Goal: Transaction & Acquisition: Subscribe to service/newsletter

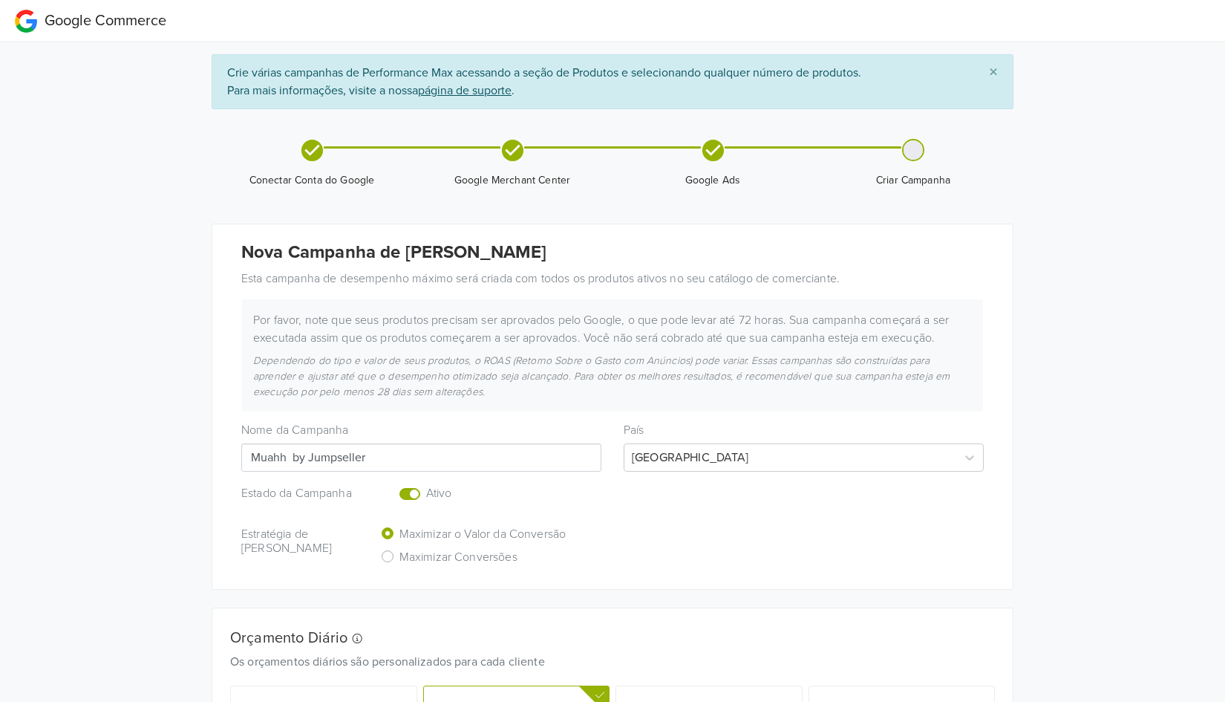
click at [994, 71] on span "×" at bounding box center [993, 73] width 9 height 22
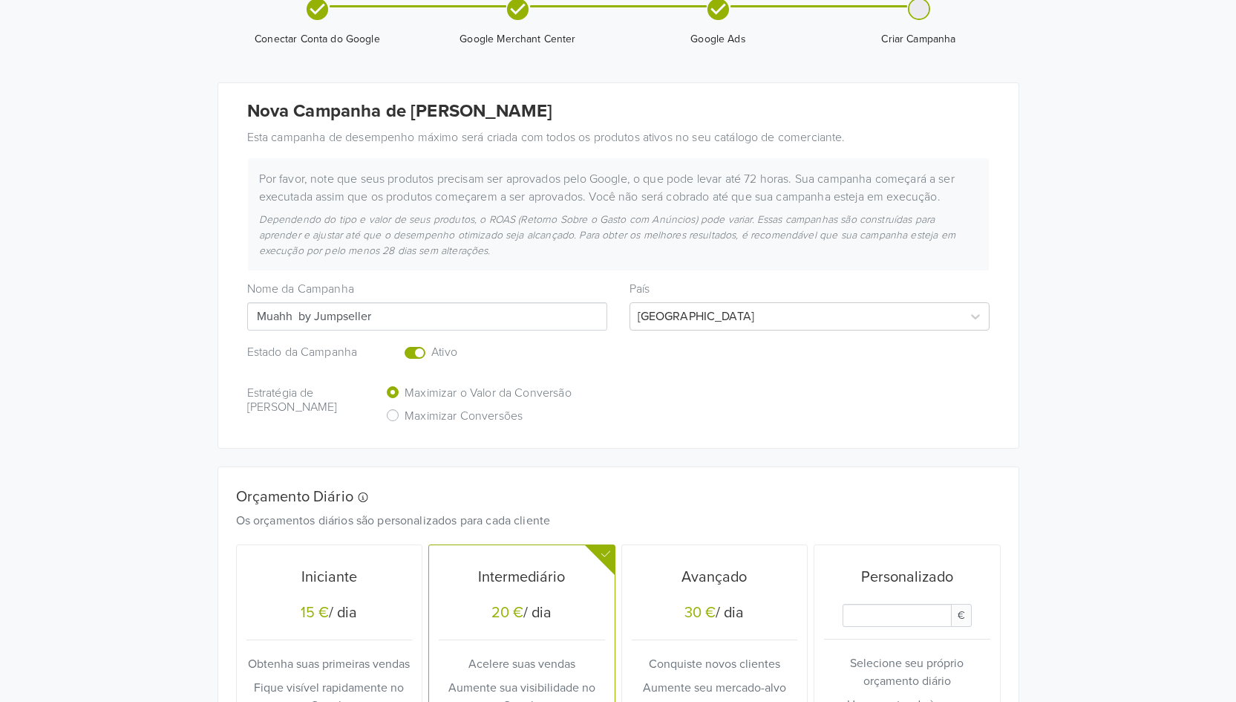
scroll to position [366, 0]
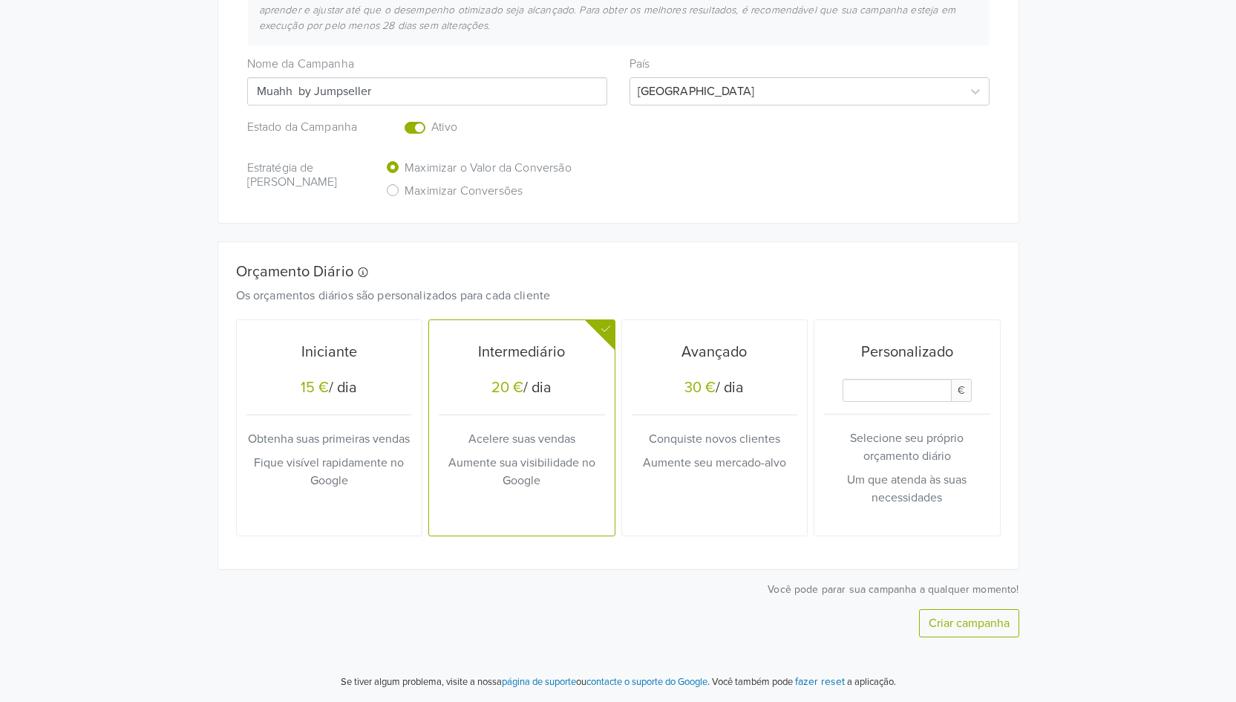
click at [826, 682] on button "fazer reset" at bounding box center [820, 681] width 50 height 17
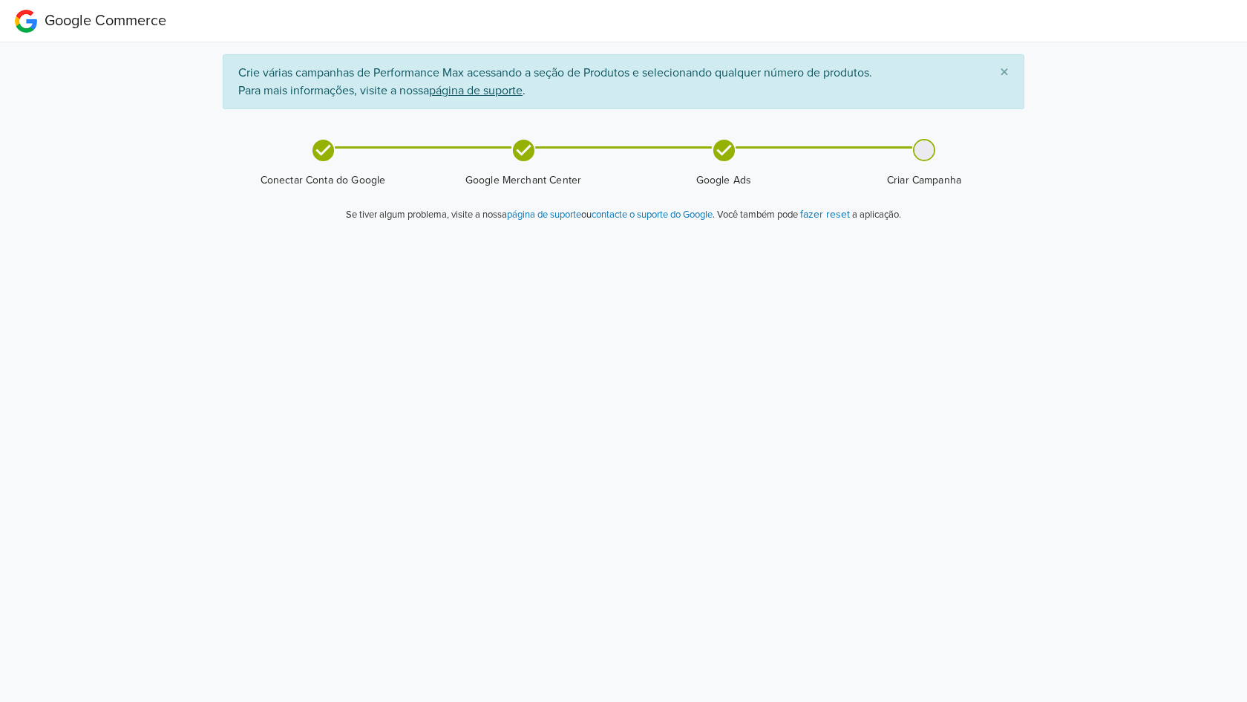
click at [841, 215] on p "Você também pode fazer reset a aplicação." at bounding box center [808, 214] width 186 height 17
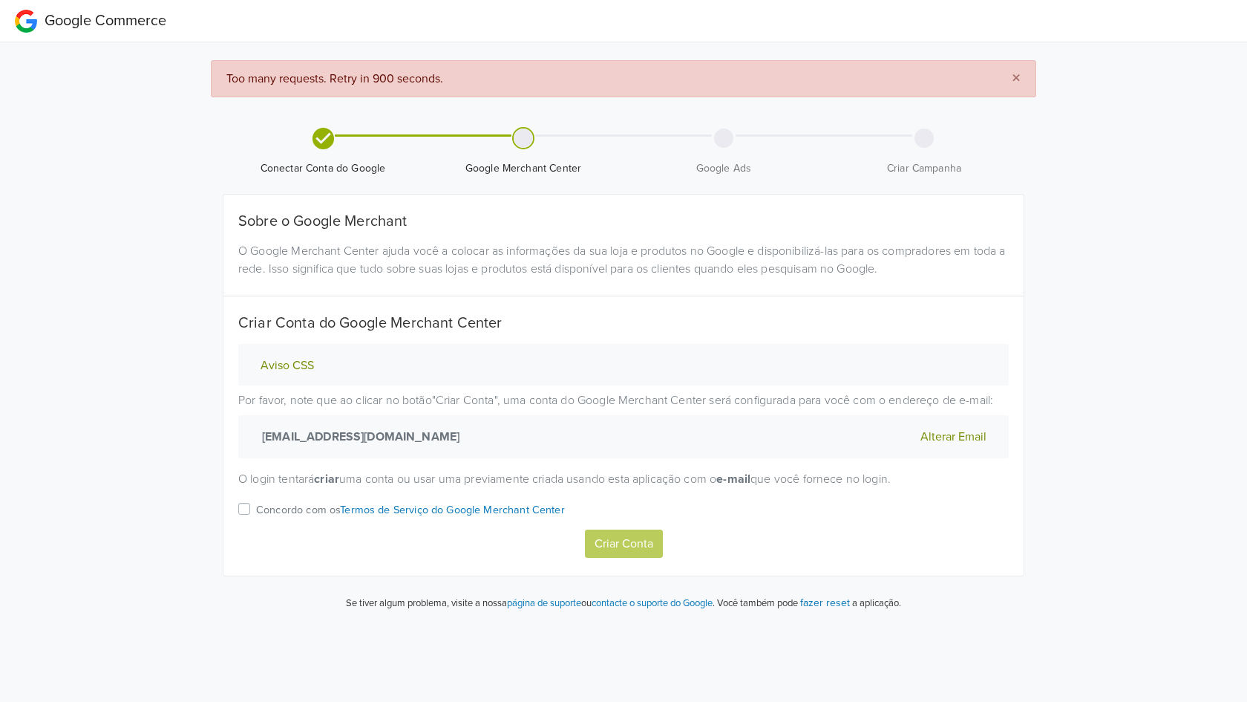
click at [256, 511] on label "Concordo com os Termos de Serviço do Google Merchant Center" at bounding box center [410, 515] width 309 height 30
click at [0, 0] on input "Concordo com os Termos de Serviço do Google Merchant Center" at bounding box center [0, 0] width 0 height 0
click at [298, 365] on button "Aviso CSS" at bounding box center [287, 366] width 62 height 16
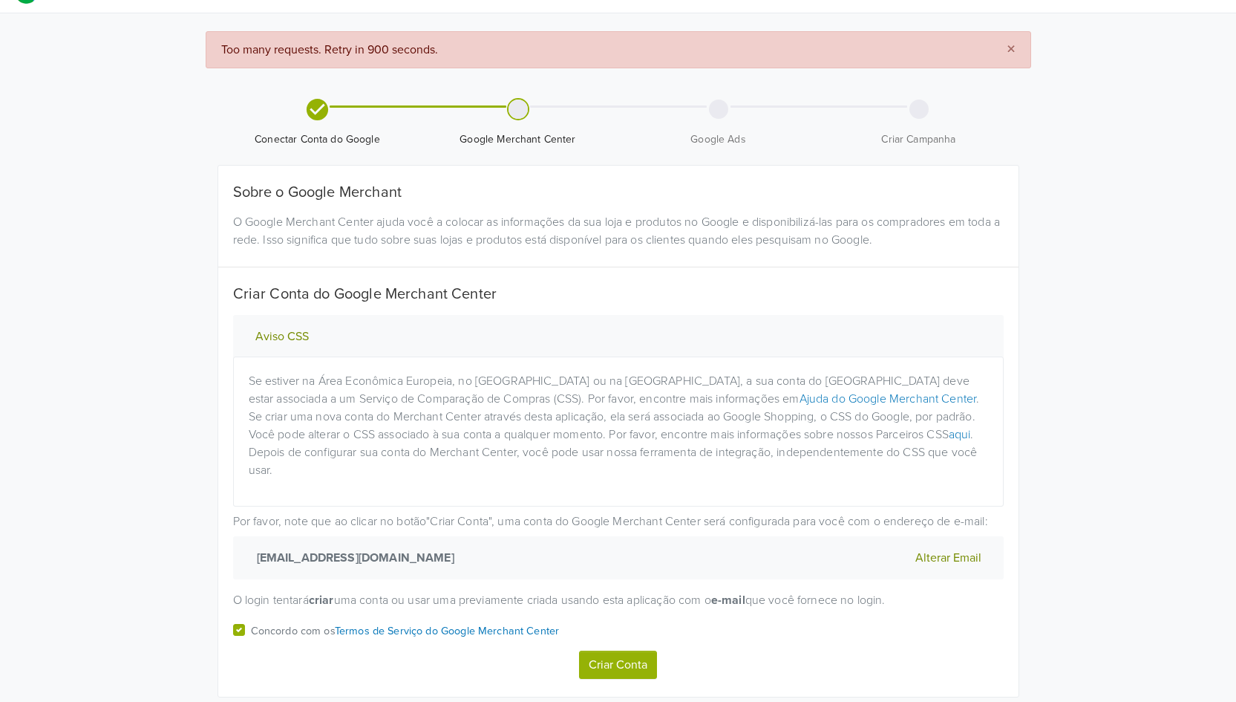
scroll to position [53, 0]
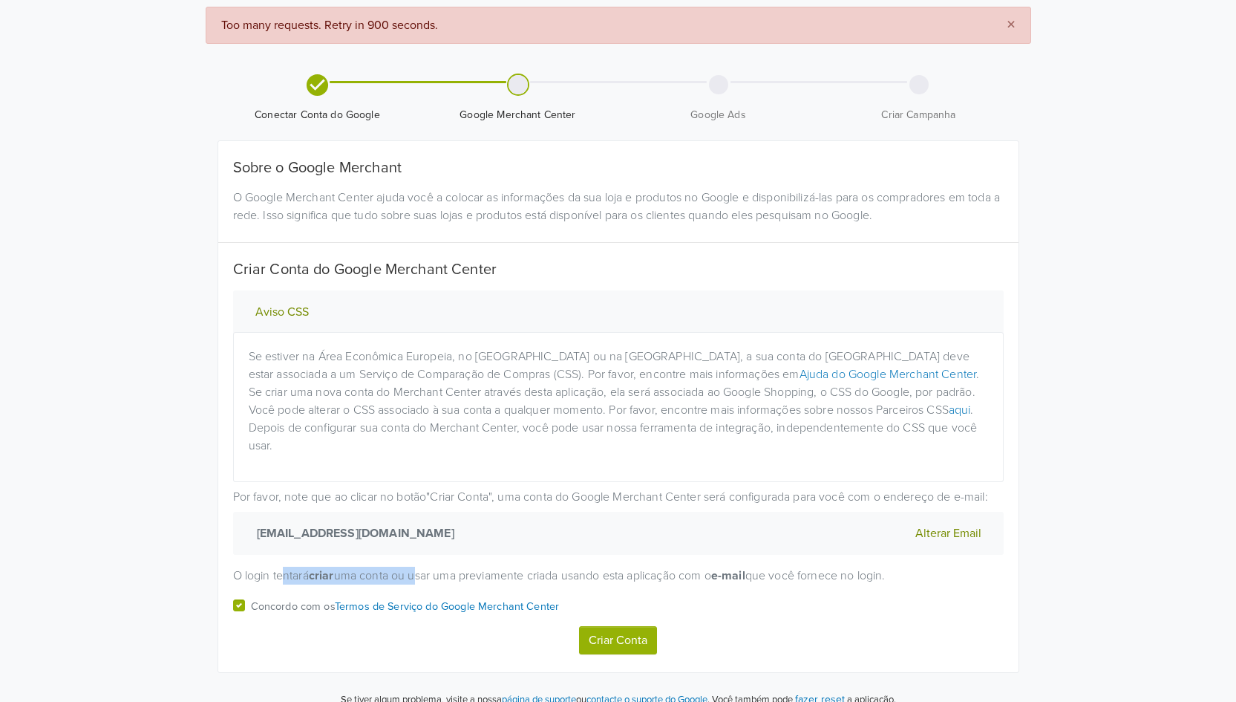
drag, startPoint x: 283, startPoint y: 558, endPoint x: 421, endPoint y: 560, distance: 138.1
click at [421, 567] on p "O login tentará criar uma conta ou usar uma previamente criada usando esta apli…" at bounding box center [618, 576] width 771 height 18
drag, startPoint x: 334, startPoint y: 477, endPoint x: 570, endPoint y: 477, distance: 235.4
click at [569, 488] on p "Por favor, note que ao clicar no botão " Criar Conta " , uma conta do Google Me…" at bounding box center [618, 521] width 771 height 67
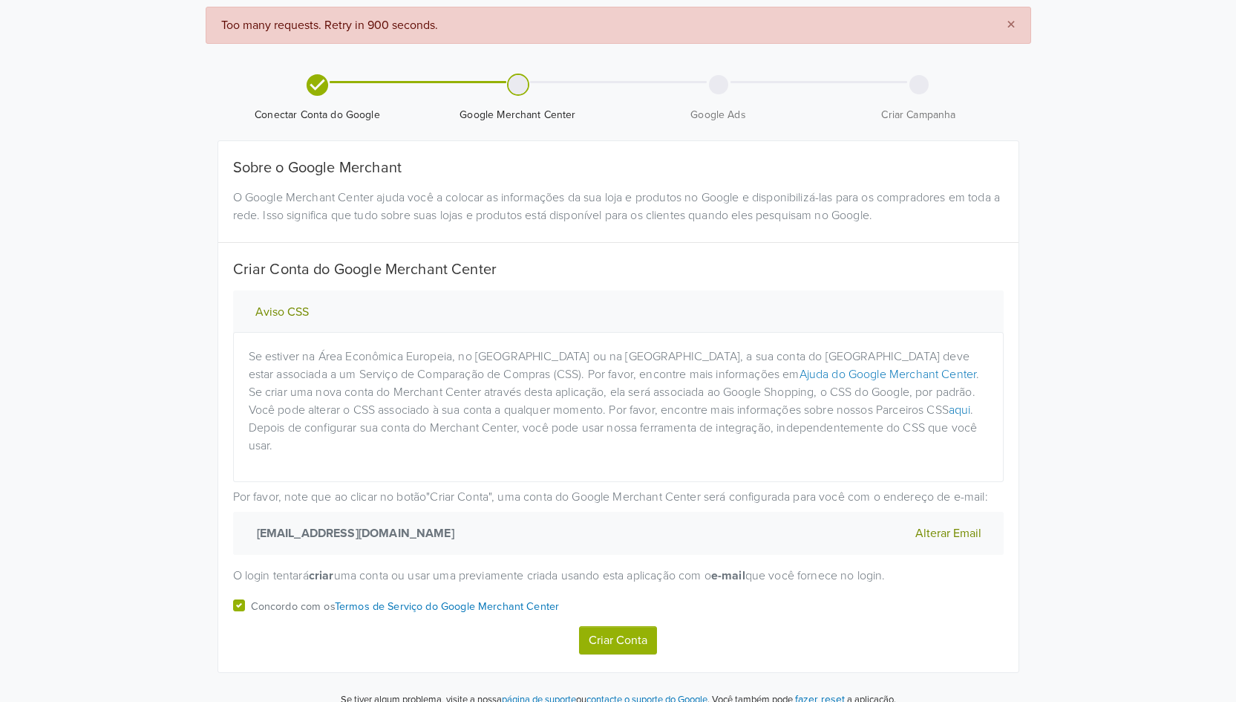
click at [570, 488] on p "Por favor, note que ao clicar no botão " Criar Conta " , uma conta do Google Me…" at bounding box center [618, 521] width 771 height 67
click at [933, 523] on button "Alterar Email" at bounding box center [948, 532] width 75 height 19
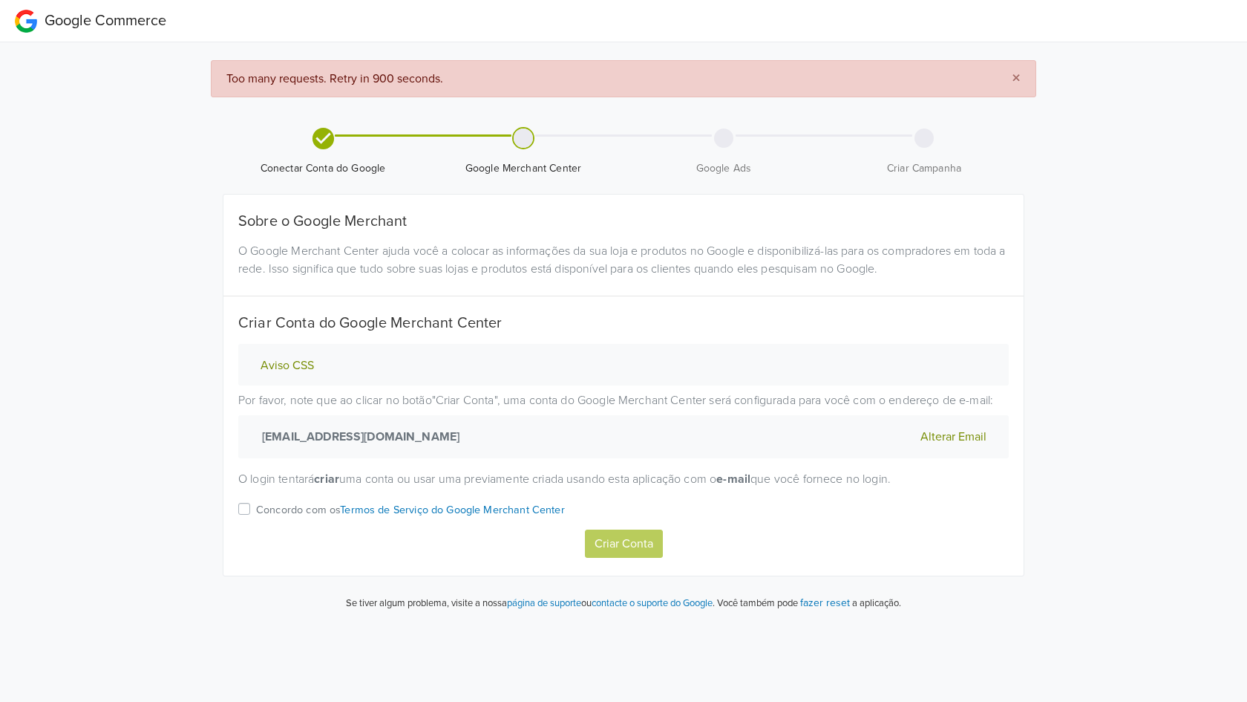
click at [296, 369] on button "Aviso CSS" at bounding box center [287, 366] width 62 height 16
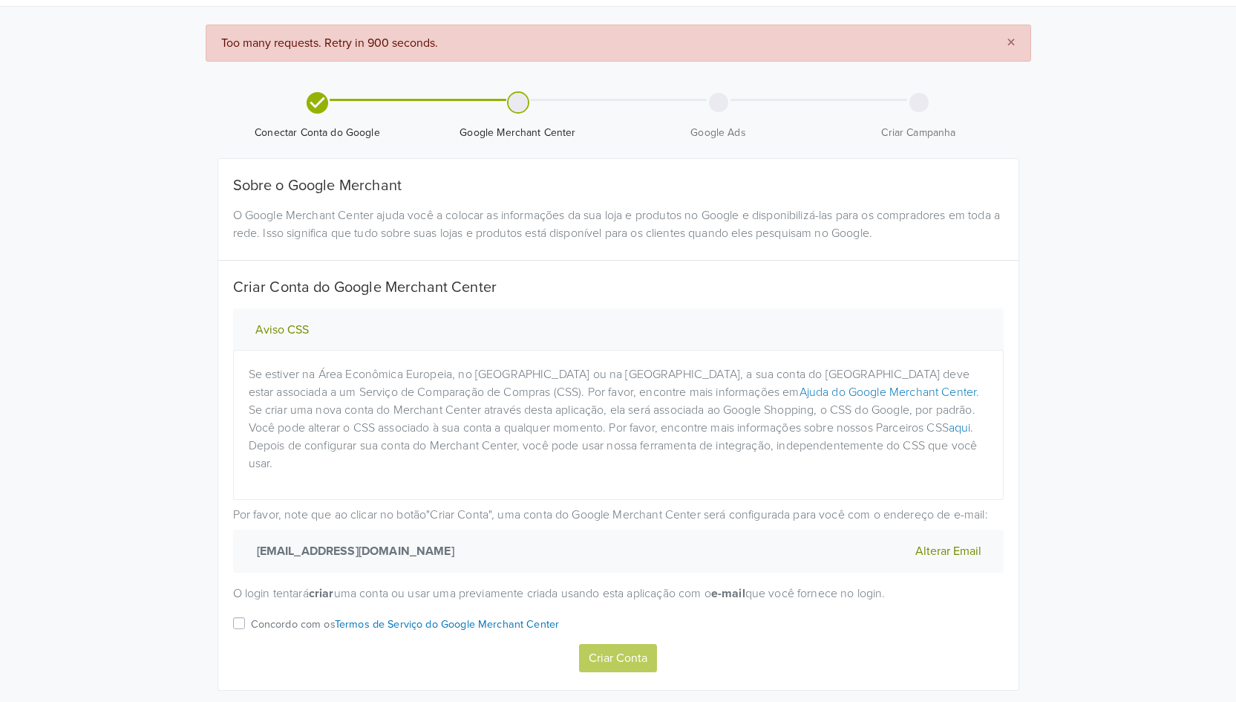
scroll to position [53, 0]
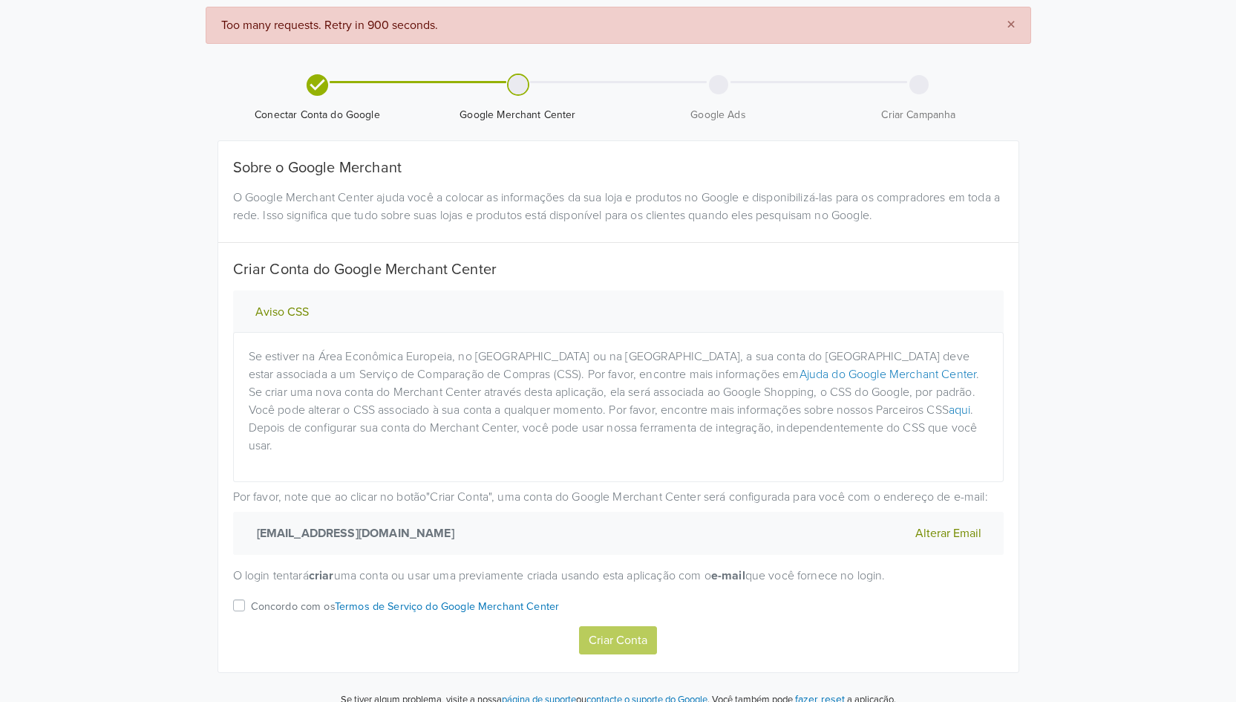
click at [546, 694] on link "página de suporte" at bounding box center [539, 700] width 74 height 12
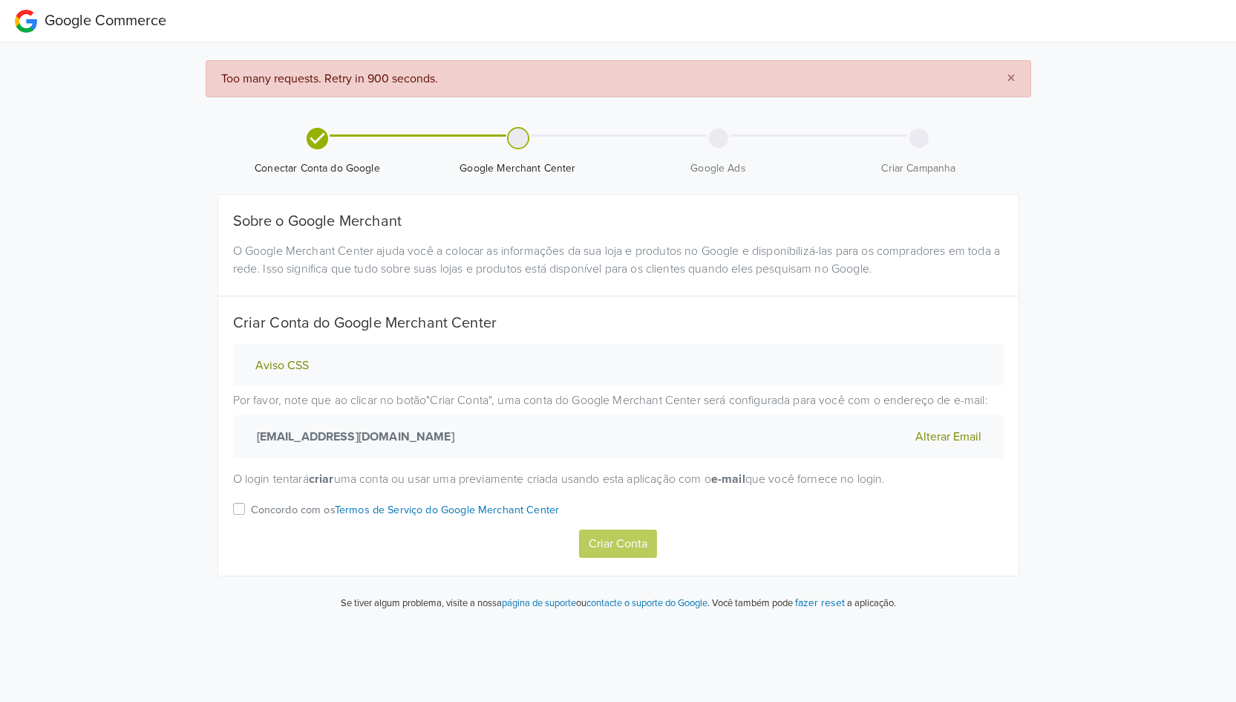
click at [251, 510] on label "Concordo com os Termos de Serviço do Google Merchant Center" at bounding box center [405, 515] width 309 height 30
click at [0, 0] on input "Concordo com os Termos de Serviço do Google Merchant Center" at bounding box center [0, 0] width 0 height 0
click at [632, 541] on button "Criar Conta" at bounding box center [618, 543] width 78 height 28
click at [244, 505] on div "Concordo com os Termos de Serviço do Google Merchant Center" at bounding box center [618, 515] width 771 height 30
click at [251, 506] on label "Concordo com os Termos de Serviço do Google Merchant Center" at bounding box center [405, 515] width 309 height 30
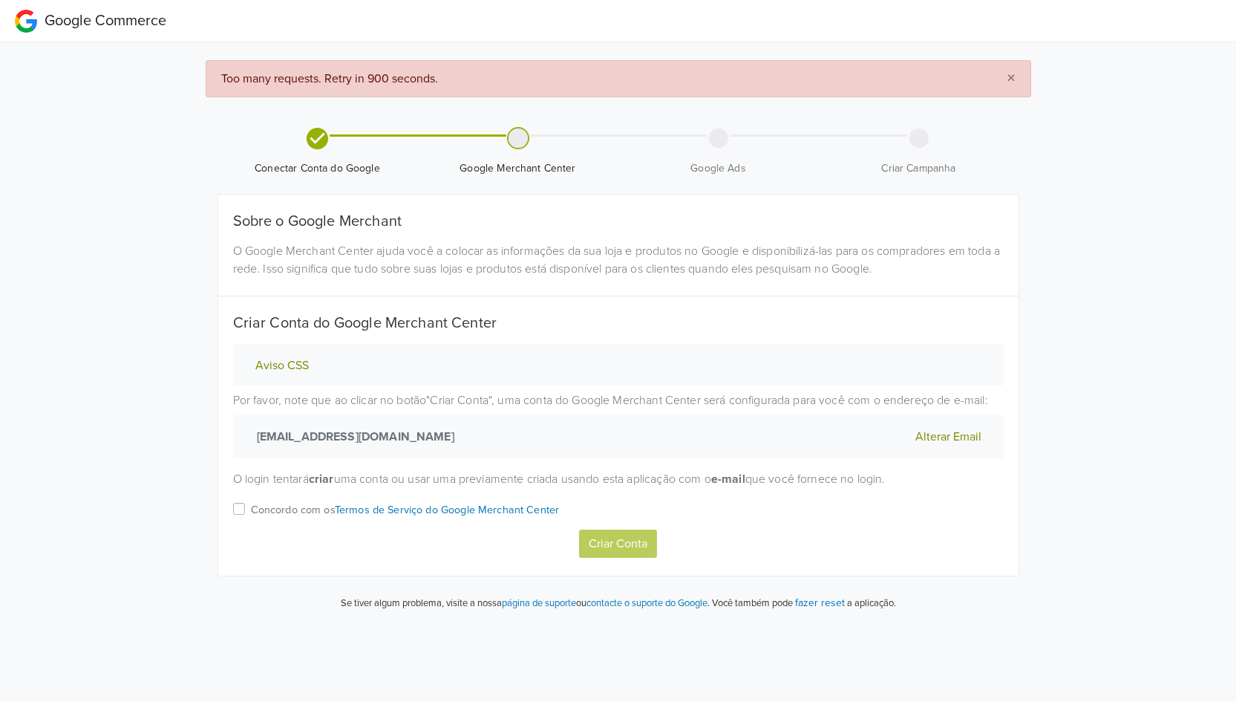
click at [0, 0] on input "Concordo com os Termos de Serviço do Google Merchant Center" at bounding box center [0, 0] width 0 height 0
click at [650, 547] on button "Criar Conta" at bounding box center [618, 543] width 78 height 28
select select "pt"
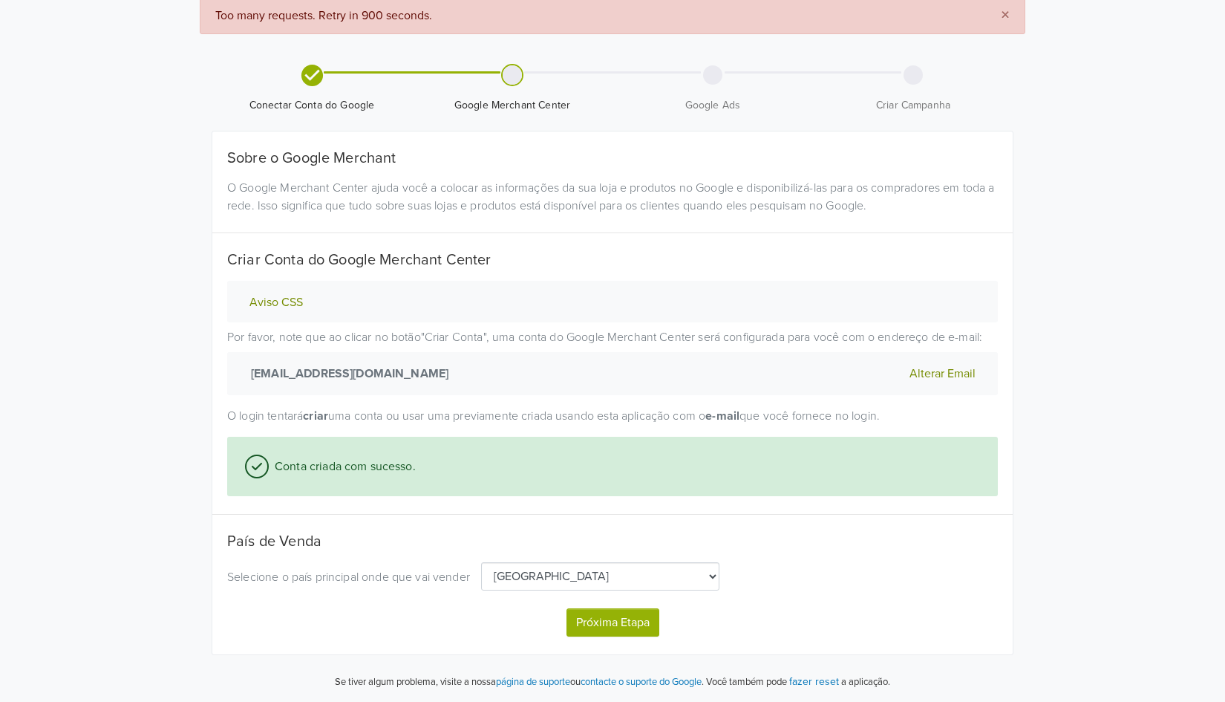
click at [607, 617] on button "Próxima Etapa" at bounding box center [613, 622] width 93 height 28
select select "pt"
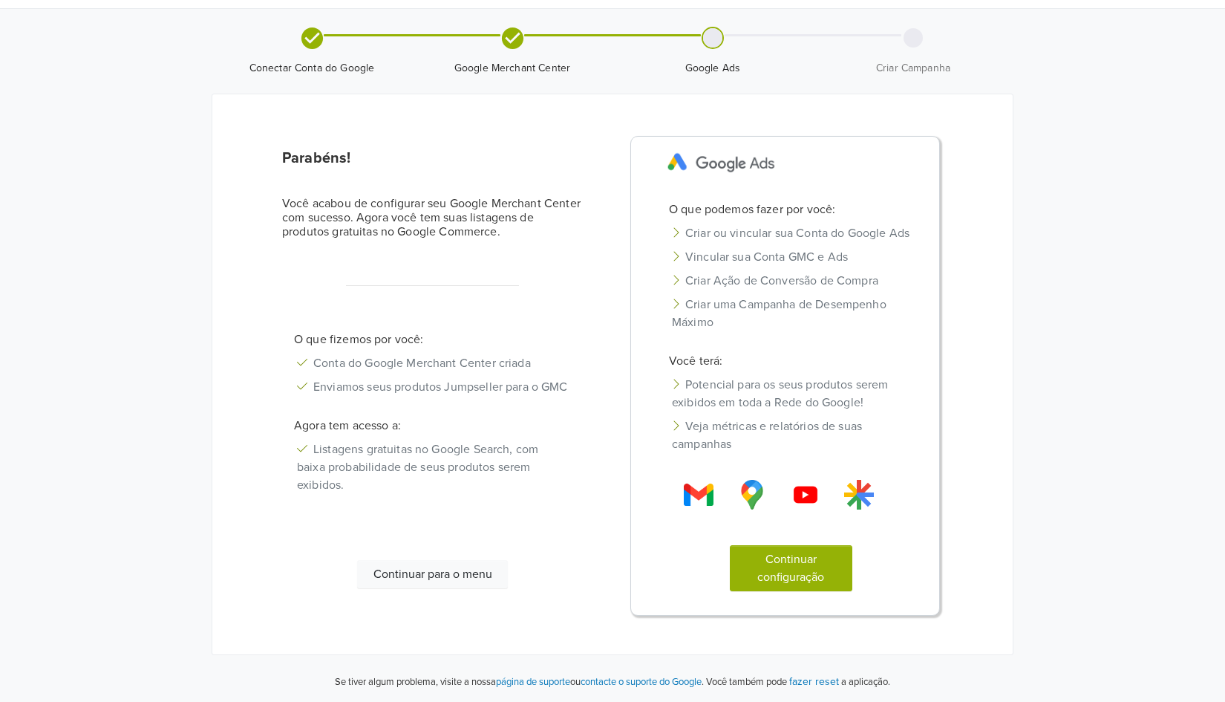
scroll to position [34, 0]
click at [809, 591] on button "Continuar configuração" at bounding box center [791, 568] width 123 height 46
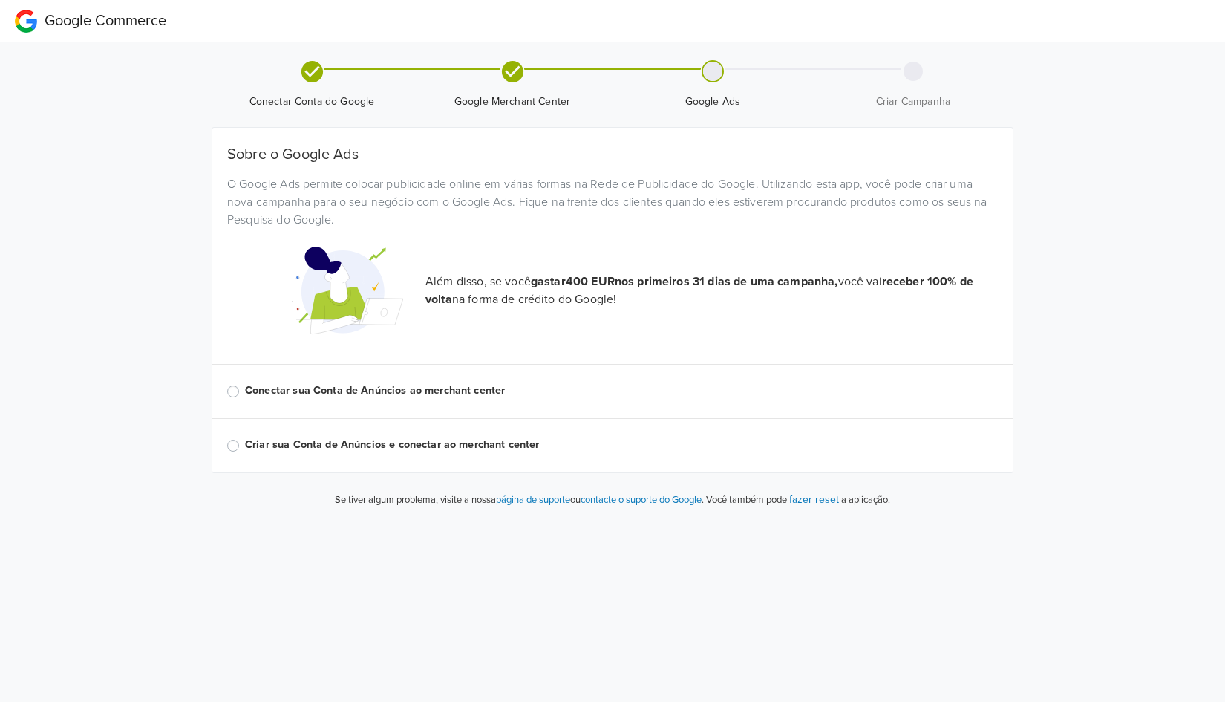
scroll to position [0, 0]
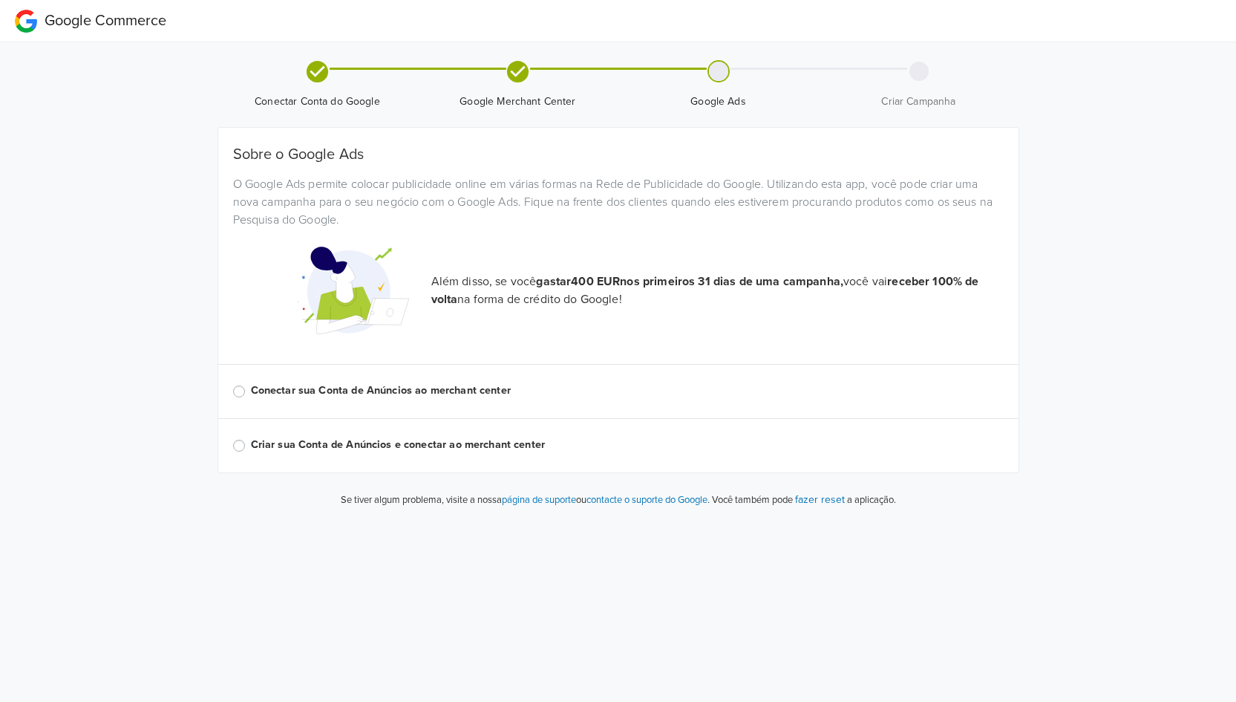
click at [300, 392] on label "Conectar sua Conta de Anúncios ao merchant center" at bounding box center [627, 390] width 753 height 16
click at [0, 0] on input "Conectar sua Conta de Anúncios ao merchant center" at bounding box center [0, 0] width 0 height 0
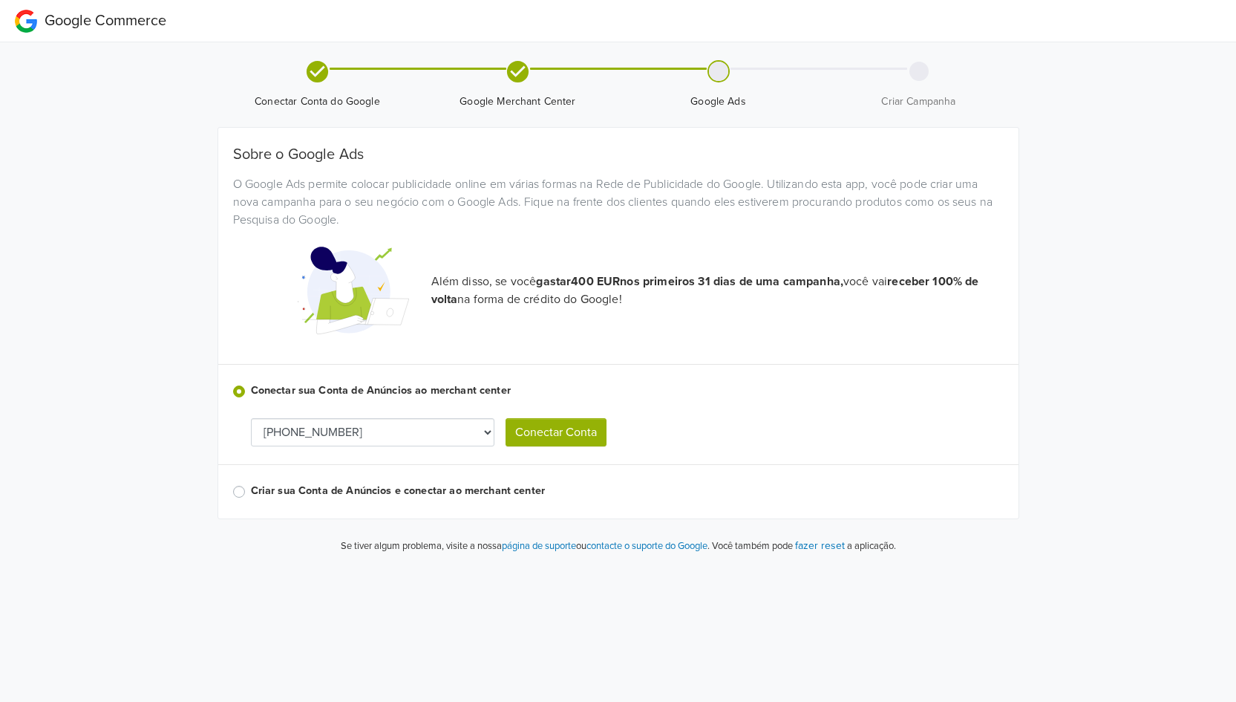
click at [451, 429] on select "[PHONE_NUMBER] 508-027-3066 [PHONE_NUMBER] 174-495-7246 [PHONE_NUMBER] [PHONE_N…" at bounding box center [373, 432] width 244 height 28
drag, startPoint x: 469, startPoint y: 418, endPoint x: 469, endPoint y: 425, distance: 7.5
click at [469, 419] on select "[PHONE_NUMBER] 508-027-3066 [PHONE_NUMBER] 174-495-7246 [PHONE_NUMBER] [PHONE_N…" at bounding box center [373, 432] width 244 height 28
select select "9199122680"
click at [574, 439] on button "Conectar Conta" at bounding box center [556, 432] width 101 height 28
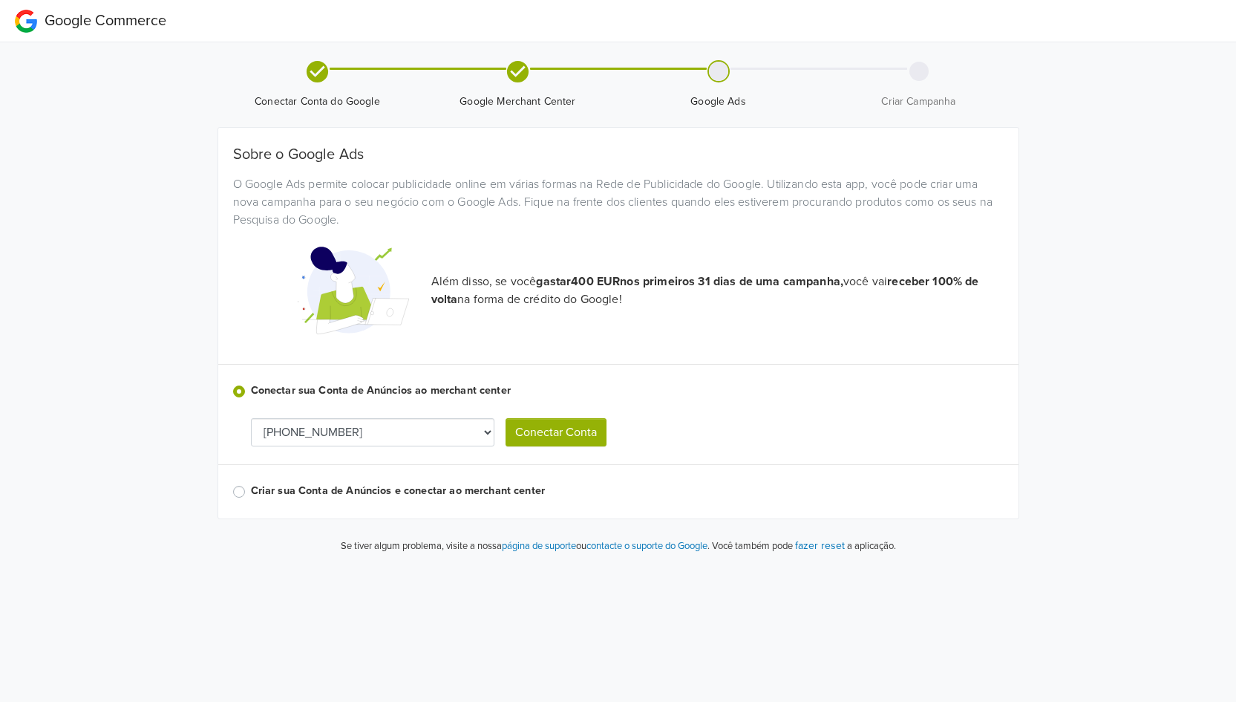
select select "9199122680"
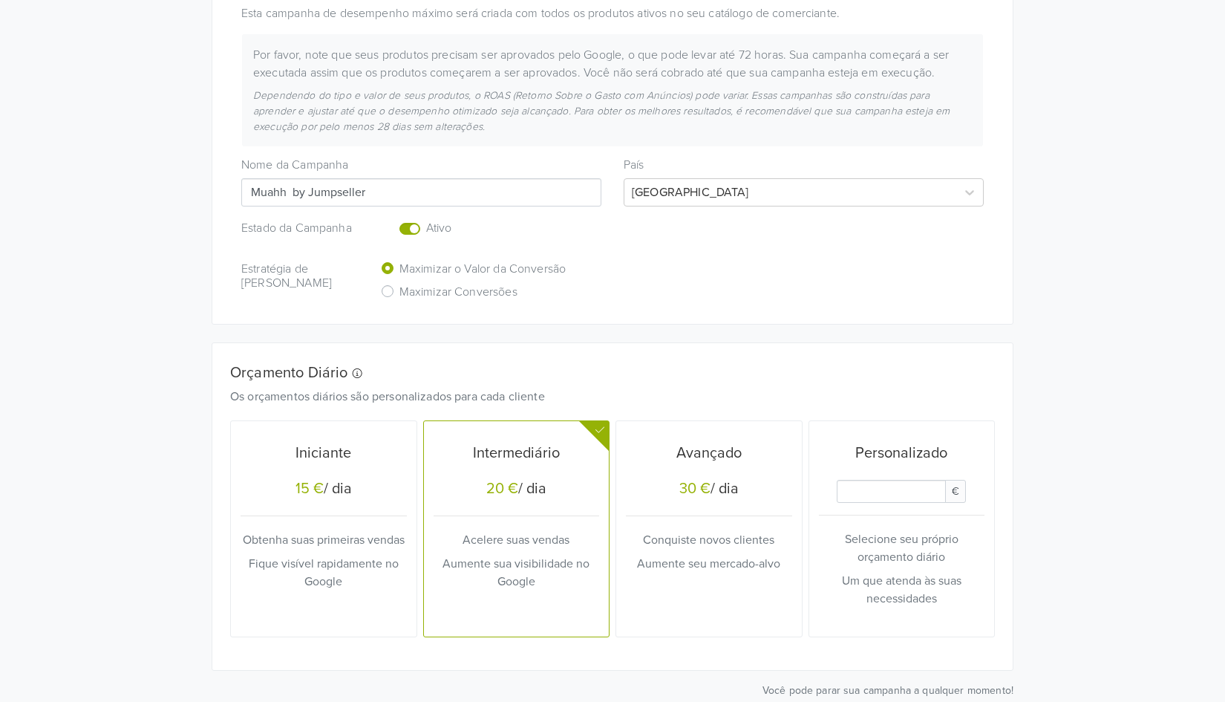
scroll to position [297, 0]
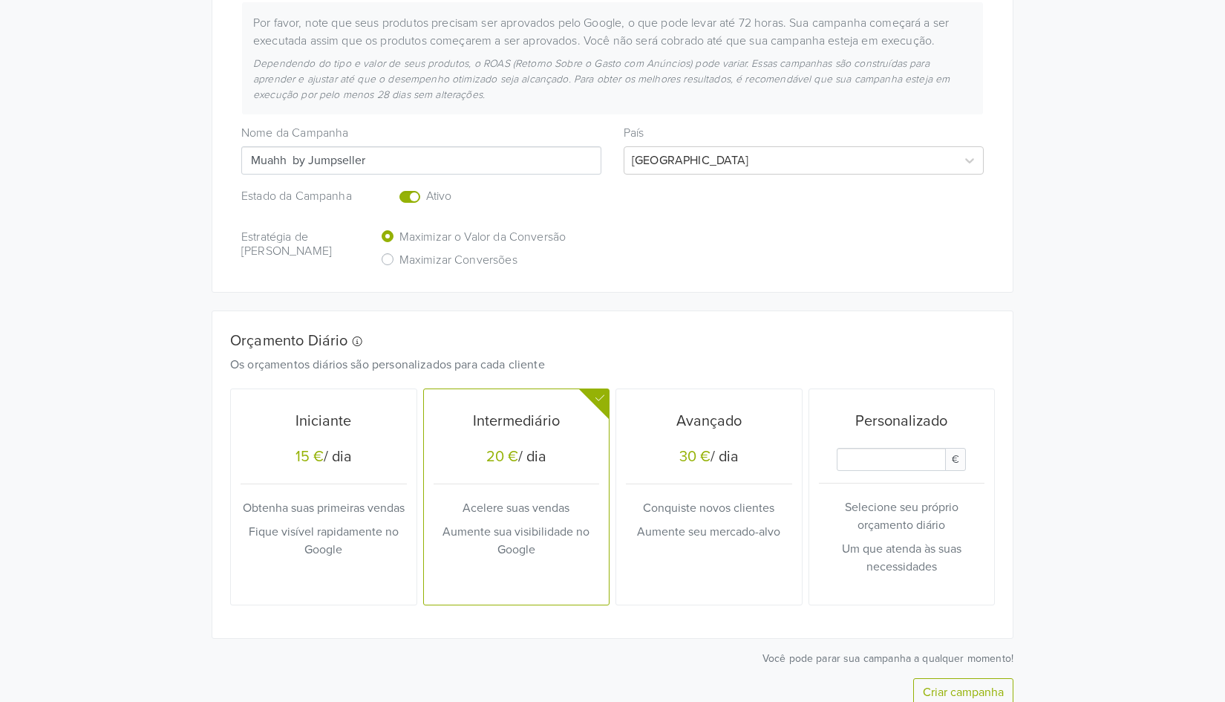
click at [378, 263] on div "Maximizar o Valor da Conversão Maximizar Conversões" at bounding box center [468, 250] width 197 height 46
click at [399, 263] on label "Maximizar Conversões" at bounding box center [458, 261] width 118 height 23
click at [0, 0] on input "Maximizar Conversões" at bounding box center [0, 0] width 0 height 0
drag, startPoint x: 385, startPoint y: 162, endPoint x: 293, endPoint y: 160, distance: 91.3
click at [293, 160] on input "Muahh by Jumpseller" at bounding box center [421, 160] width 360 height 28
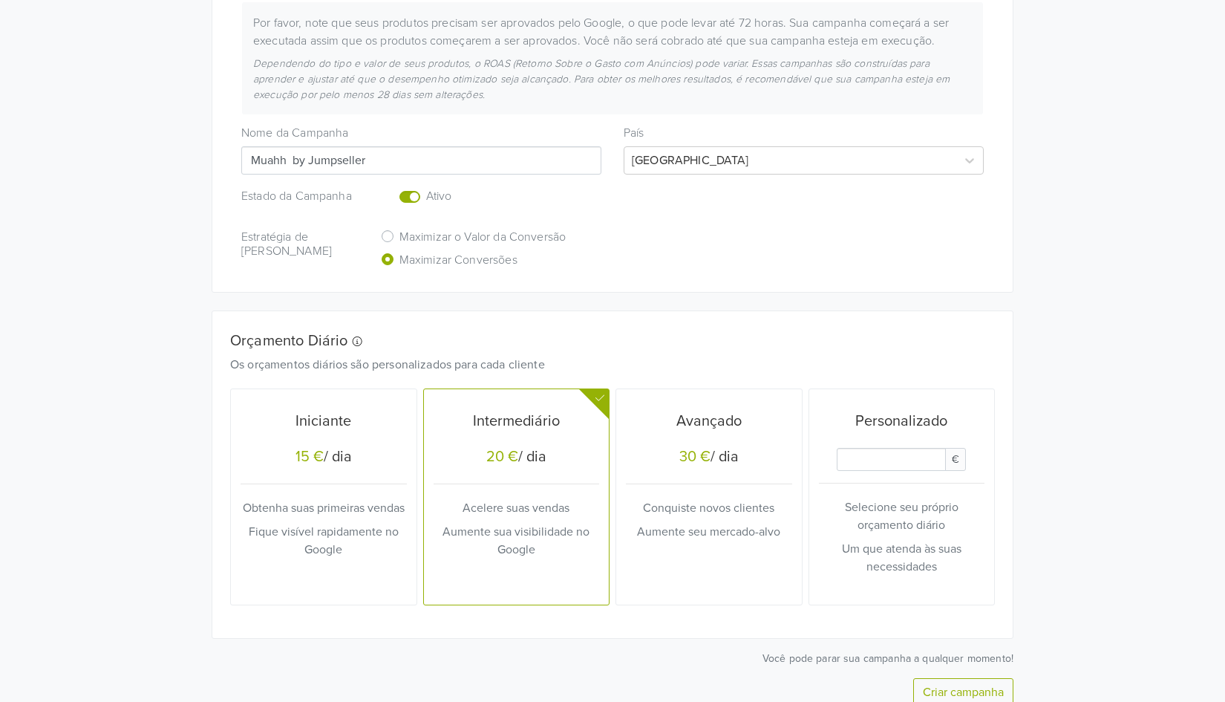
drag, startPoint x: 442, startPoint y: 160, endPoint x: 429, endPoint y: 160, distance: 12.6
click at [443, 160] on input "Muahh by Jumpseller" at bounding box center [421, 160] width 360 height 28
drag, startPoint x: 422, startPoint y: 160, endPoint x: 373, endPoint y: 164, distance: 49.2
click at [422, 160] on input "Muahh by Jumpseller" at bounding box center [421, 160] width 360 height 28
click at [891, 463] on input "Daily Custom Budget" at bounding box center [891, 459] width 109 height 23
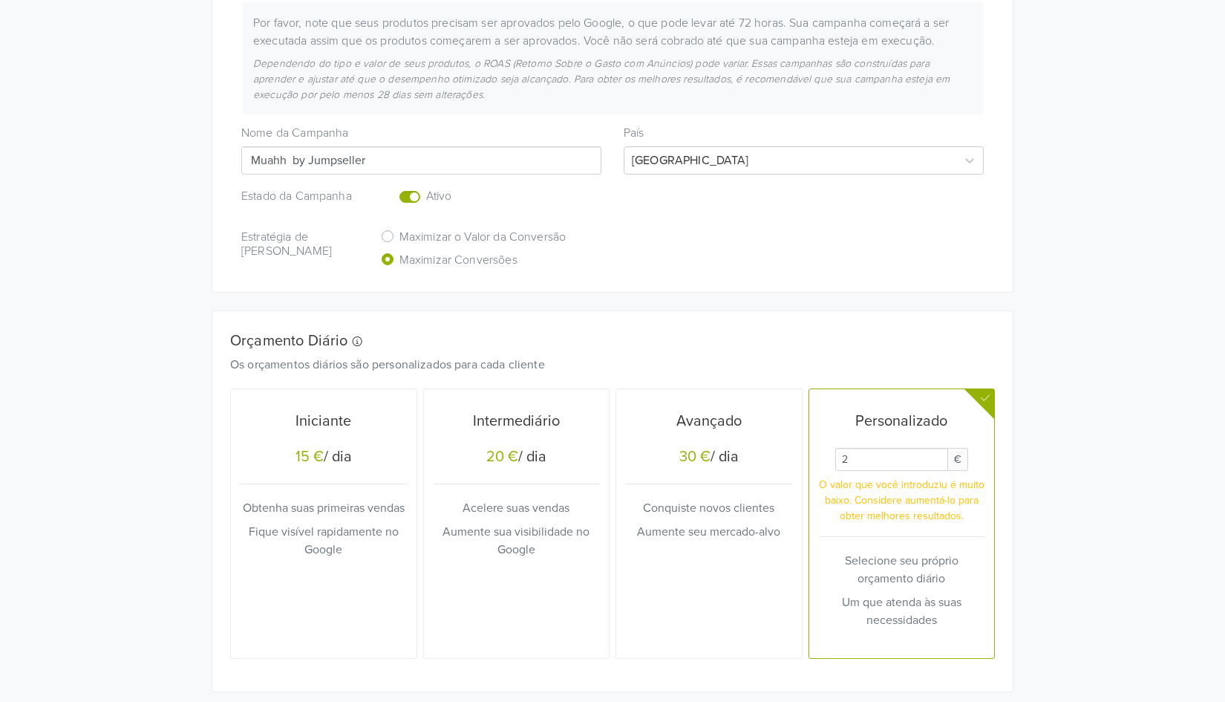
type input "2"
click at [1060, 467] on div "Google Commerce Crie várias campanhas de Performance Max acessando a seção de P…" at bounding box center [612, 263] width 1225 height 1121
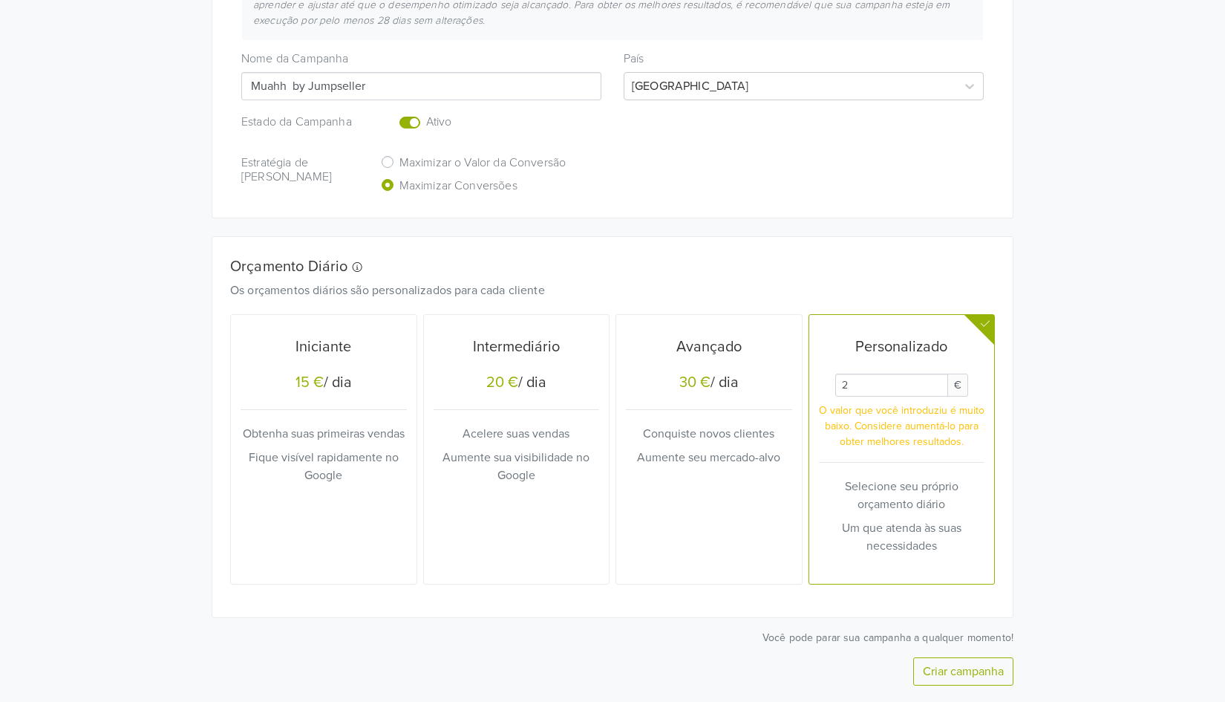
scroll to position [420, 0]
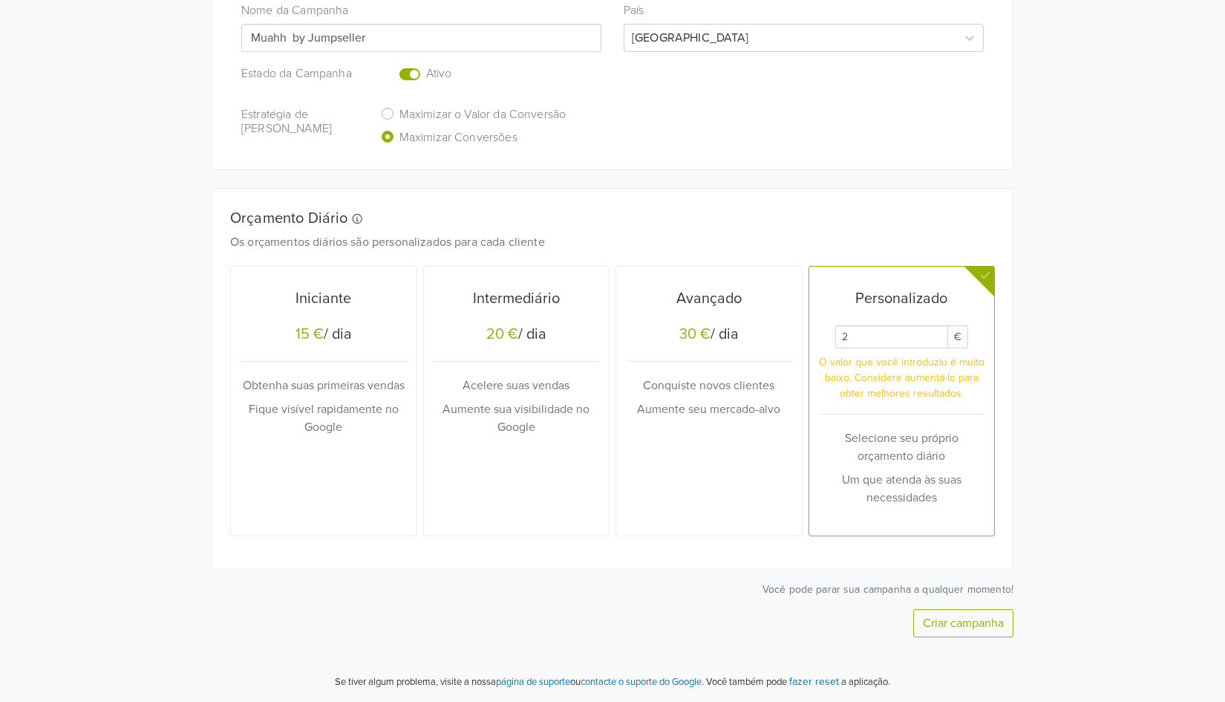
click at [970, 616] on button "Criar campanha" at bounding box center [963, 623] width 100 height 28
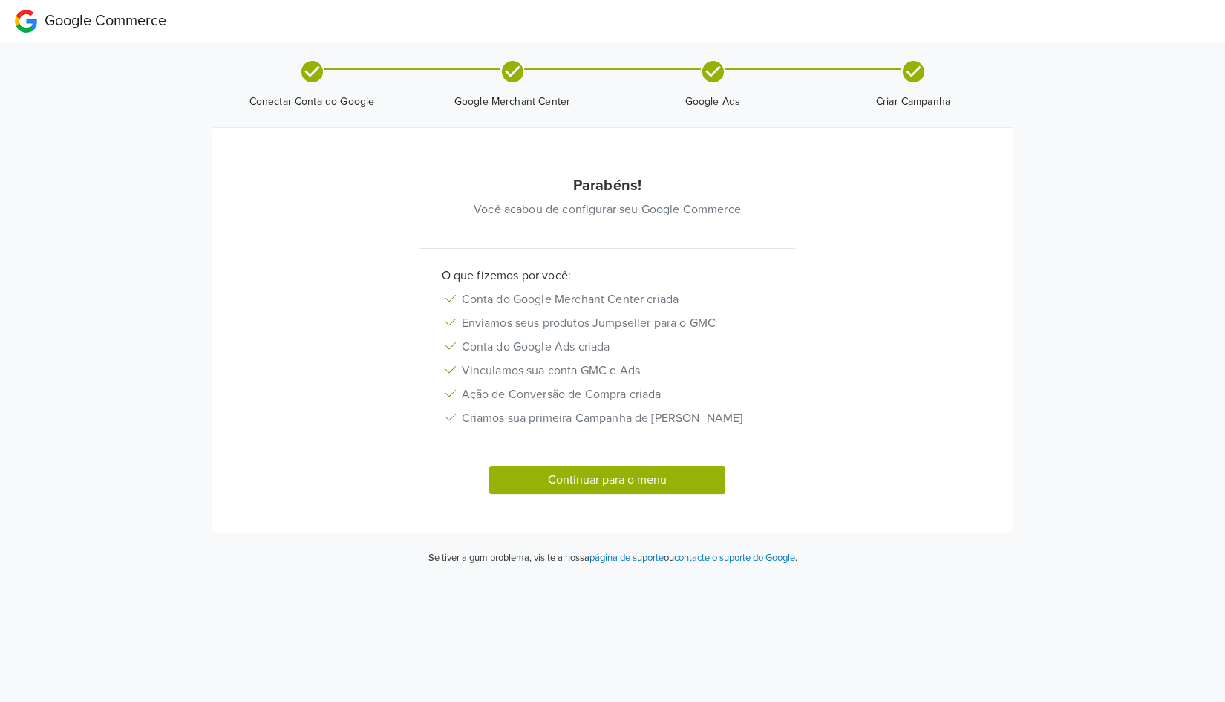
scroll to position [0, 0]
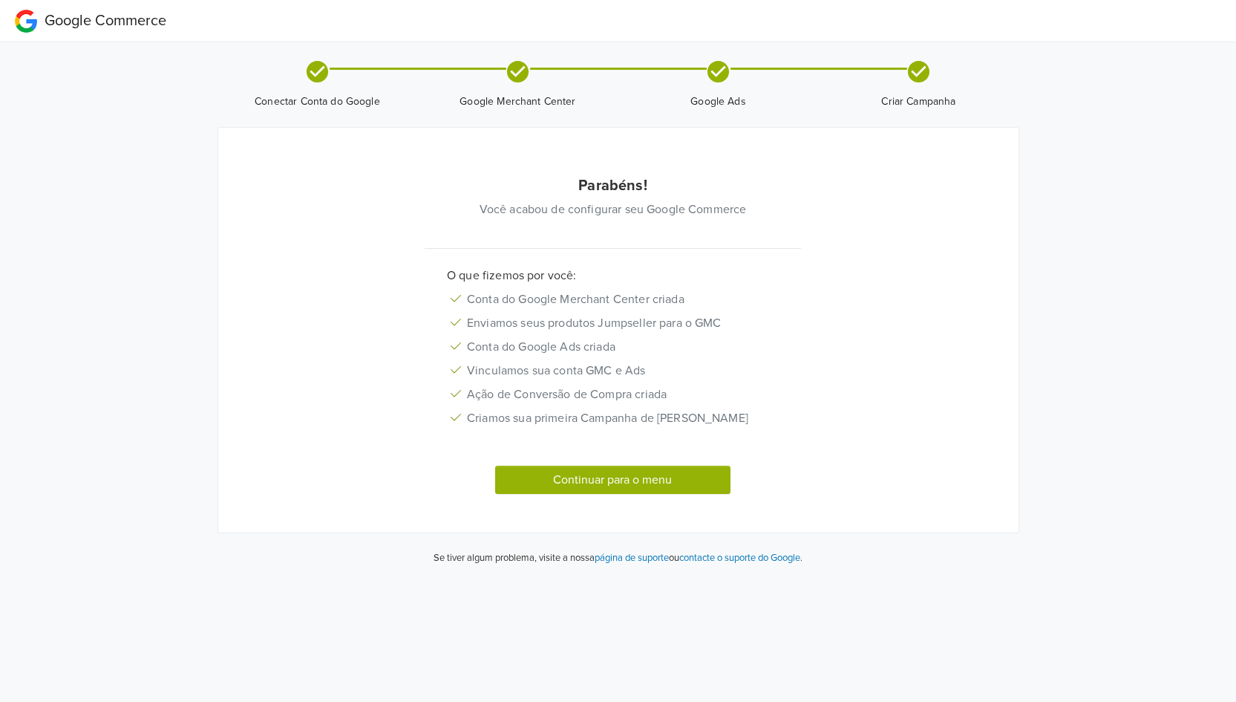
click at [628, 494] on button "Continuar para o menu" at bounding box center [613, 480] width 236 height 28
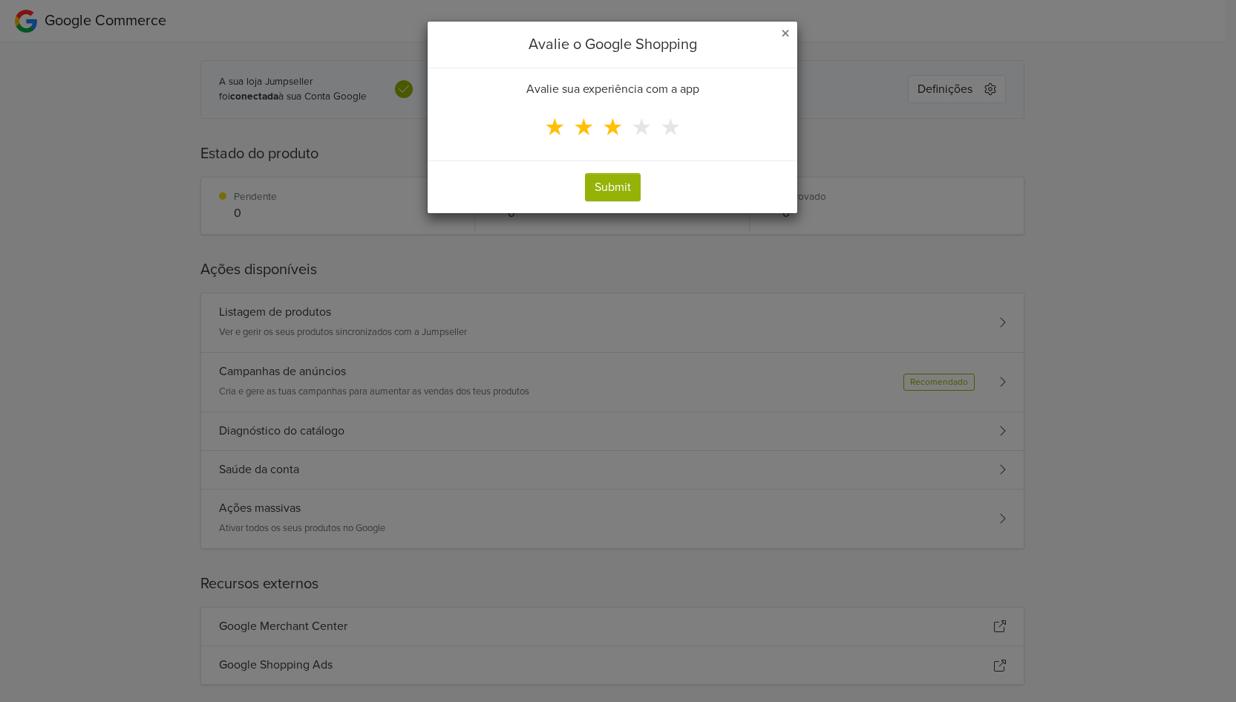
click at [609, 131] on span "★" at bounding box center [613, 128] width 22 height 28
click at [0, 0] on input "★" at bounding box center [0, 0] width 0 height 0
drag, startPoint x: 579, startPoint y: 124, endPoint x: 587, endPoint y: 129, distance: 9.7
click at [579, 125] on span "★" at bounding box center [584, 128] width 22 height 28
click at [0, 0] on input "★" at bounding box center [0, 0] width 0 height 0
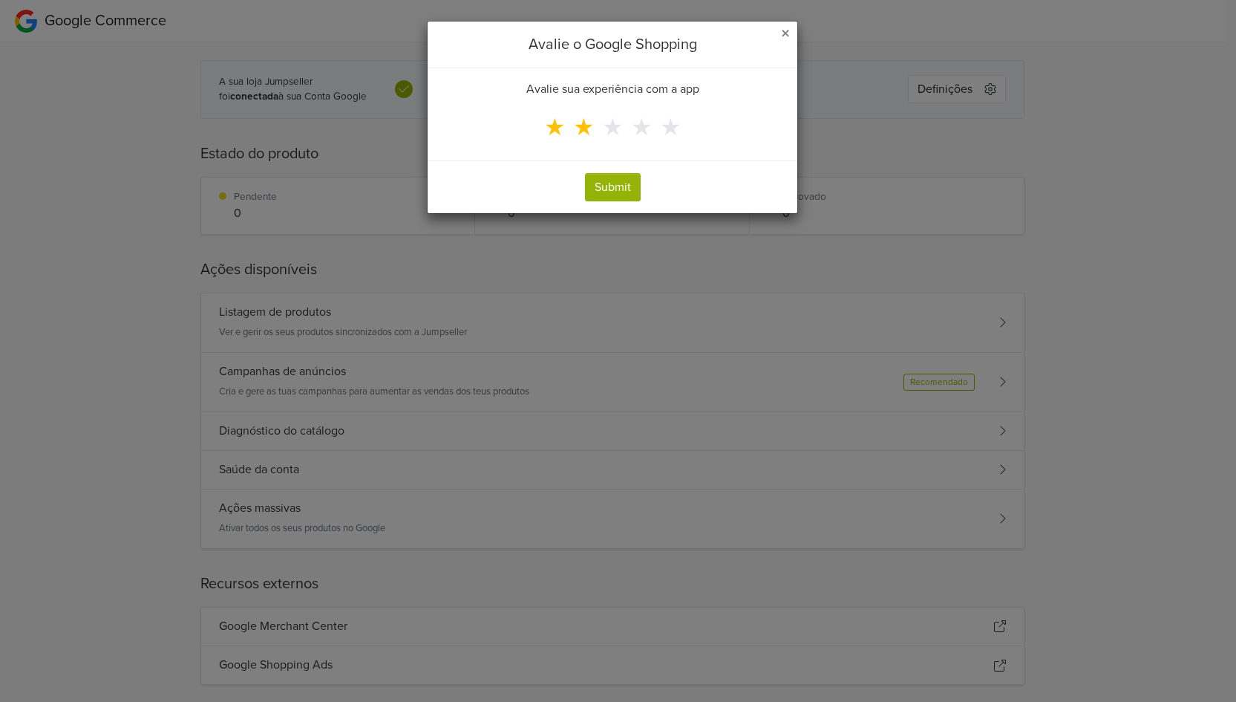
click at [614, 192] on button "Submit" at bounding box center [613, 187] width 56 height 28
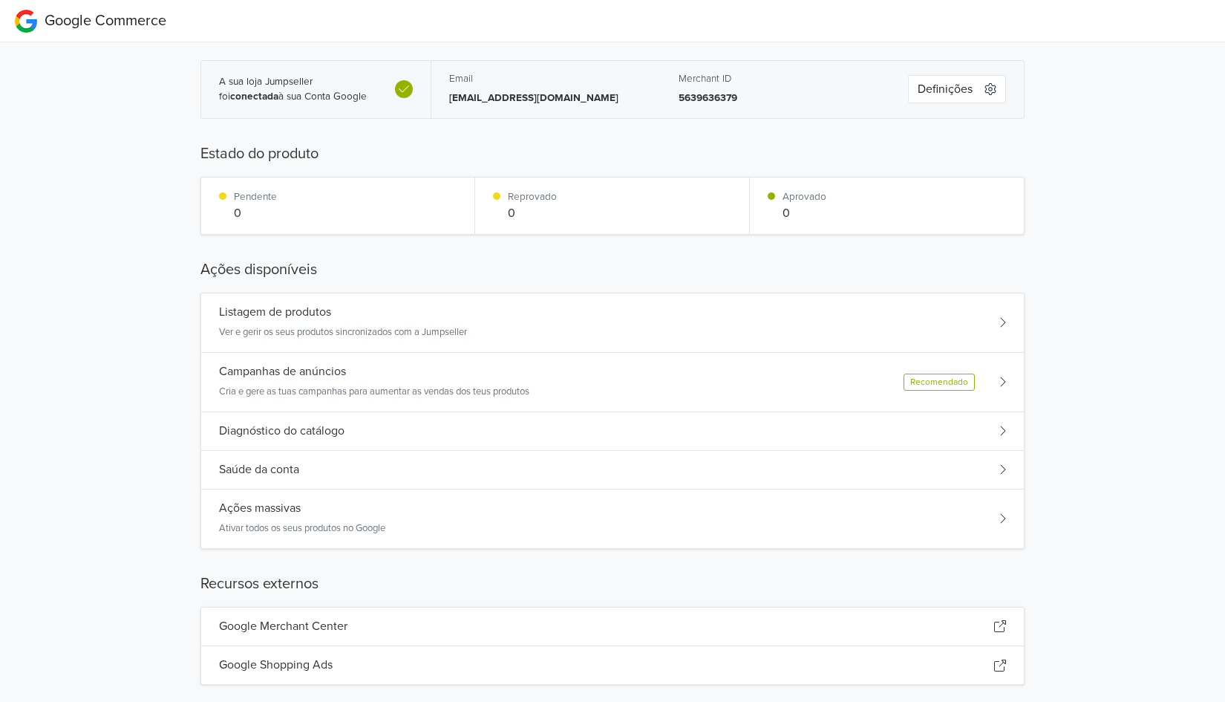
click at [1008, 380] on div "Campanhas de anúncios Cria e gere as tuas campanhas para aumentar as vendas dos…" at bounding box center [612, 382] width 823 height 59
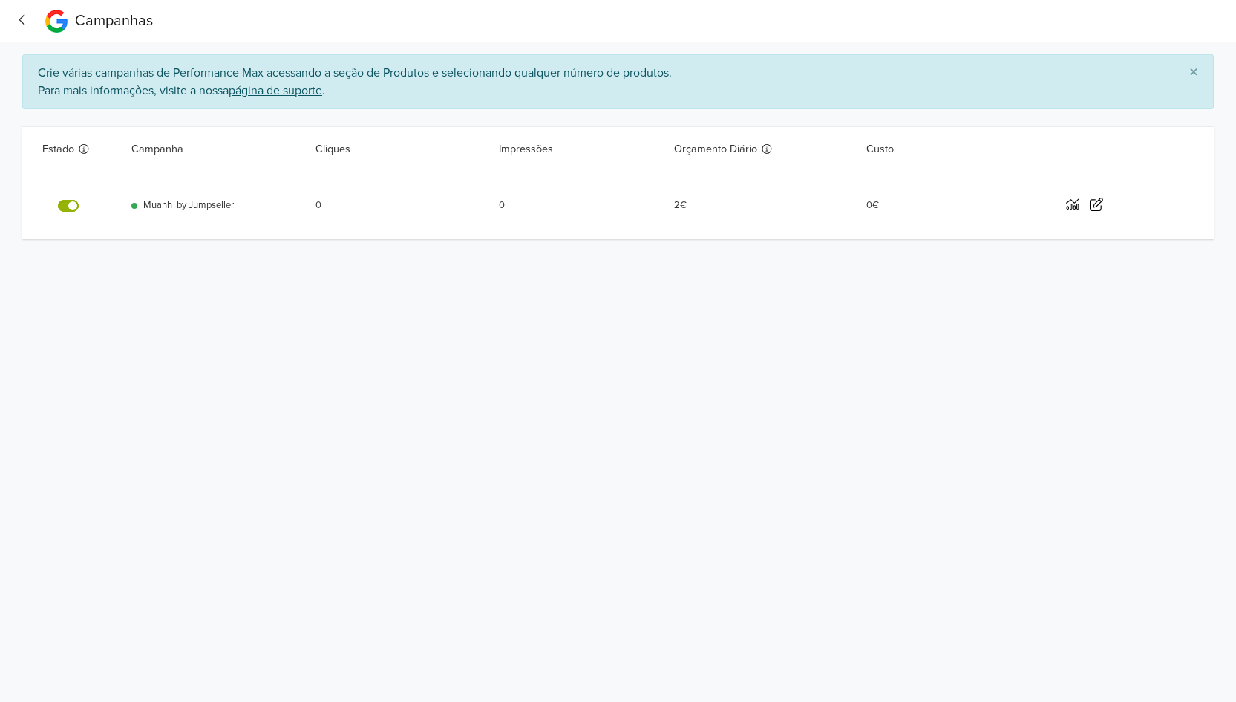
click at [19, 22] on icon "button" at bounding box center [23, 20] width 20 height 16
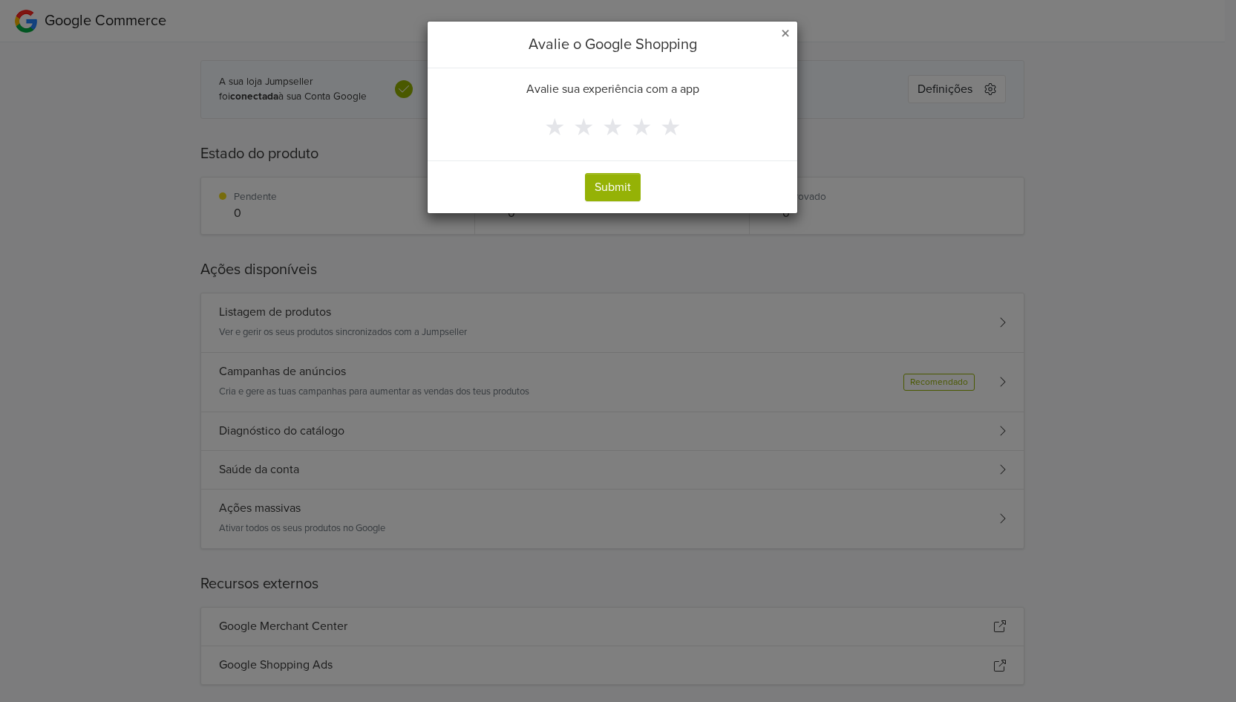
click at [566, 128] on span "★" at bounding box center [555, 128] width 22 height 28
click at [0, 0] on input "★" at bounding box center [0, 0] width 0 height 0
click at [618, 179] on button "Submit" at bounding box center [613, 187] width 56 height 28
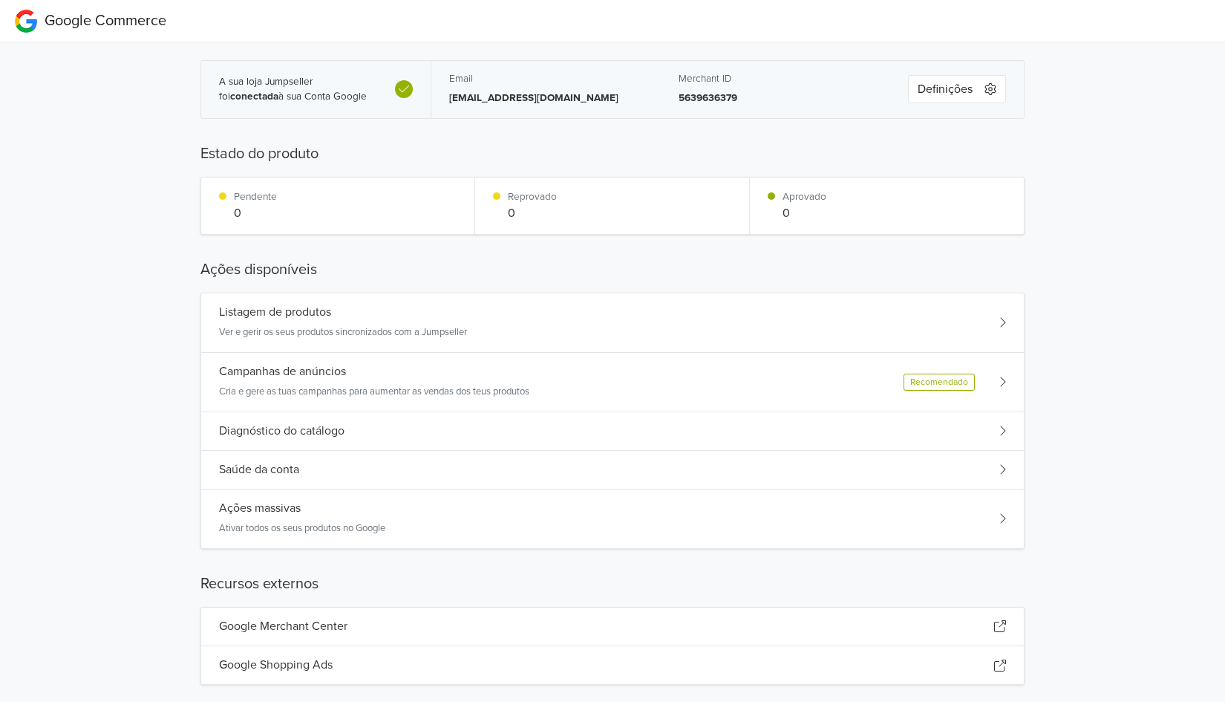
scroll to position [22, 0]
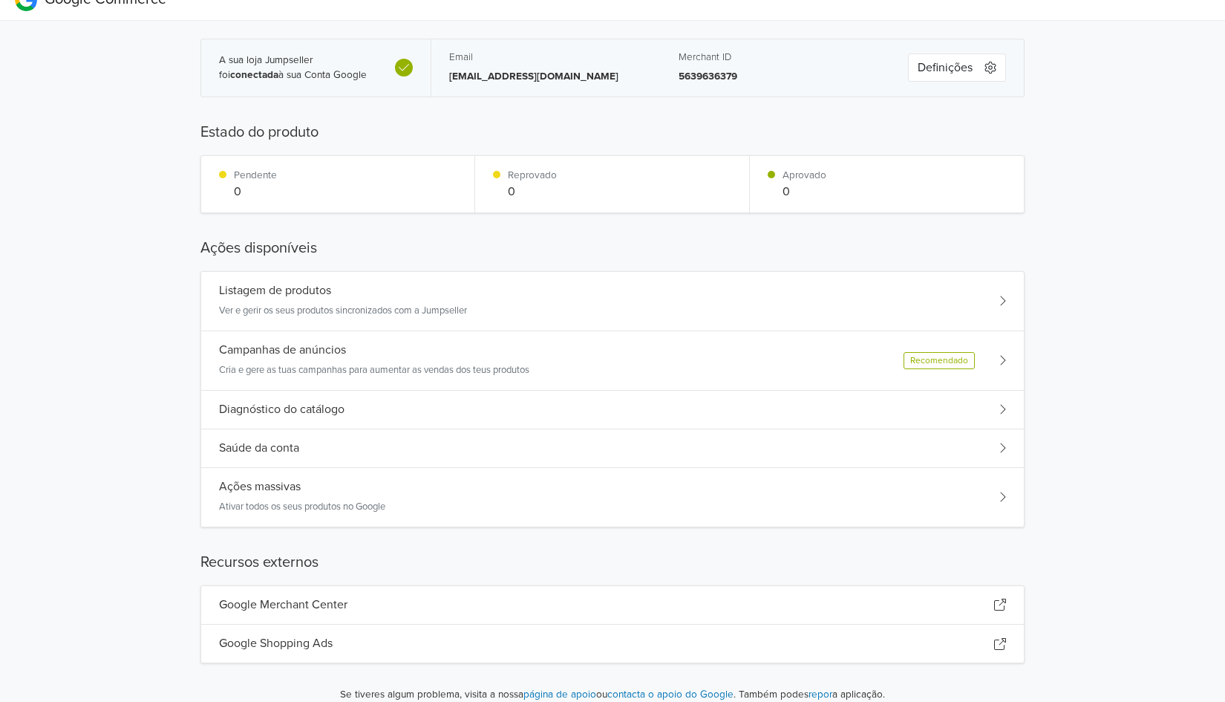
click at [943, 610] on div "Google Merchant Center" at bounding box center [612, 605] width 823 height 39
click at [890, 653] on div "Google Shopping Ads" at bounding box center [612, 643] width 823 height 38
click at [1010, 500] on div "Ações massivas Ativar todos os seus produtos no Google" at bounding box center [612, 497] width 823 height 59
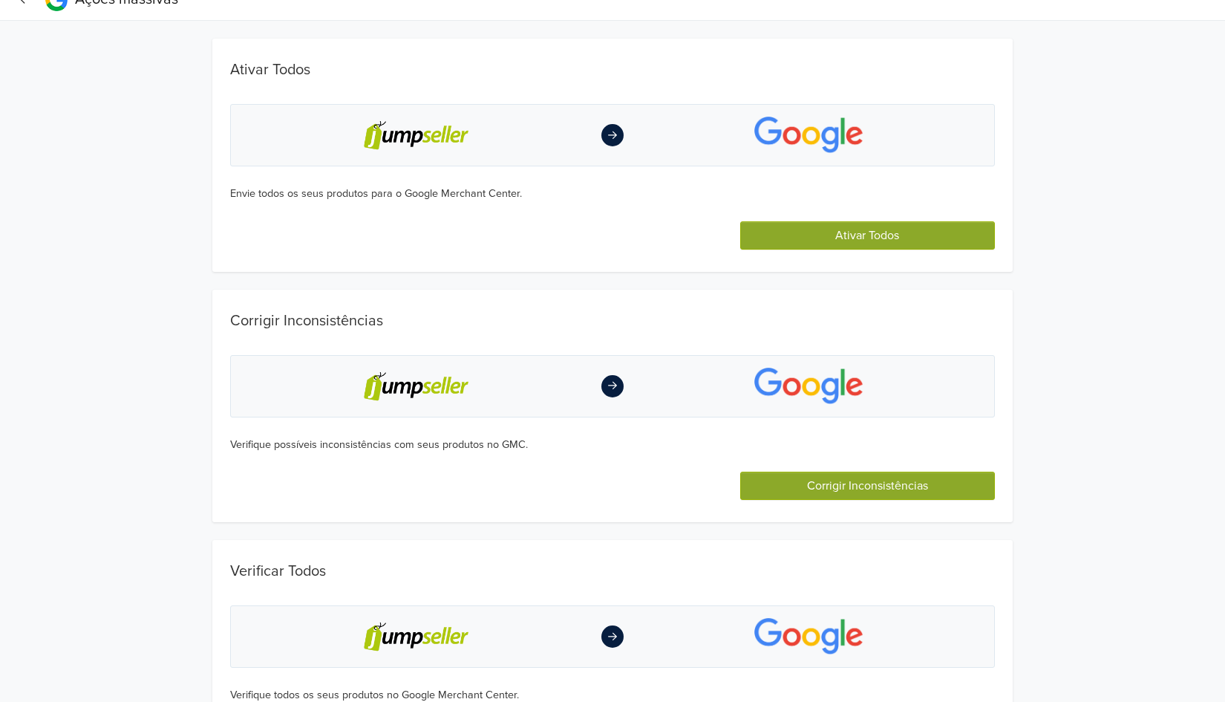
click at [879, 241] on button "Ativar Todos" at bounding box center [867, 235] width 255 height 28
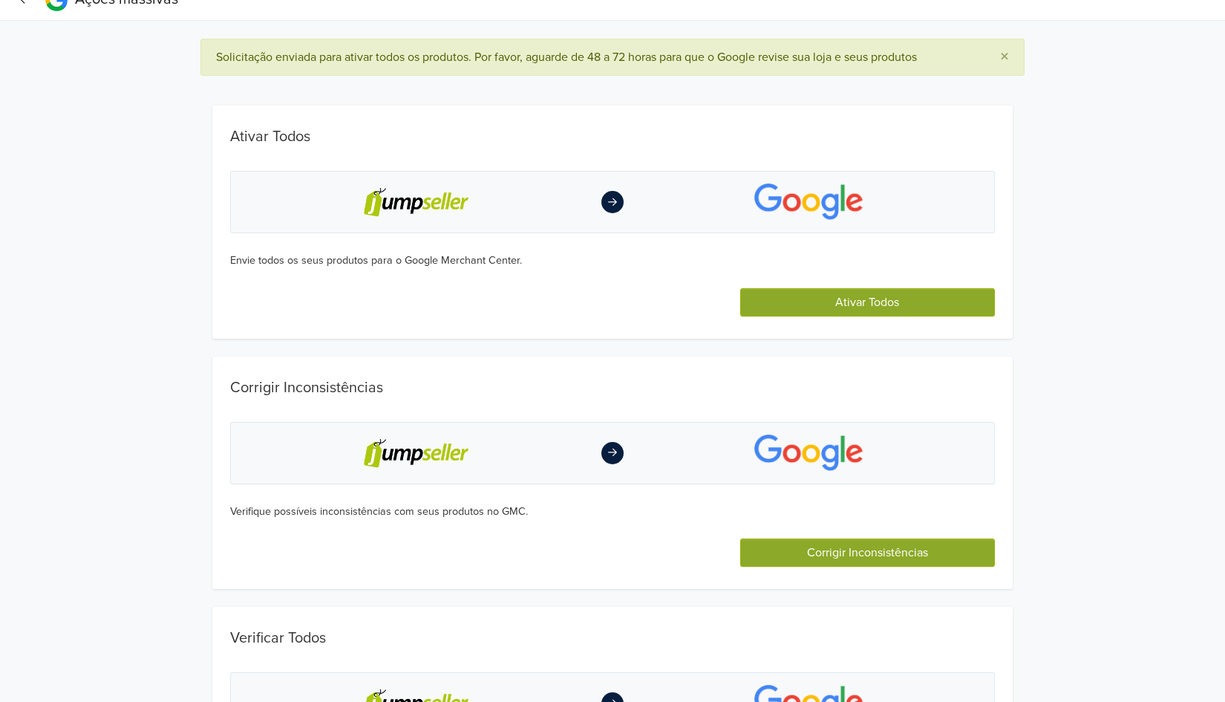
click at [878, 558] on button "Corrigir Inconsistências" at bounding box center [867, 552] width 255 height 28
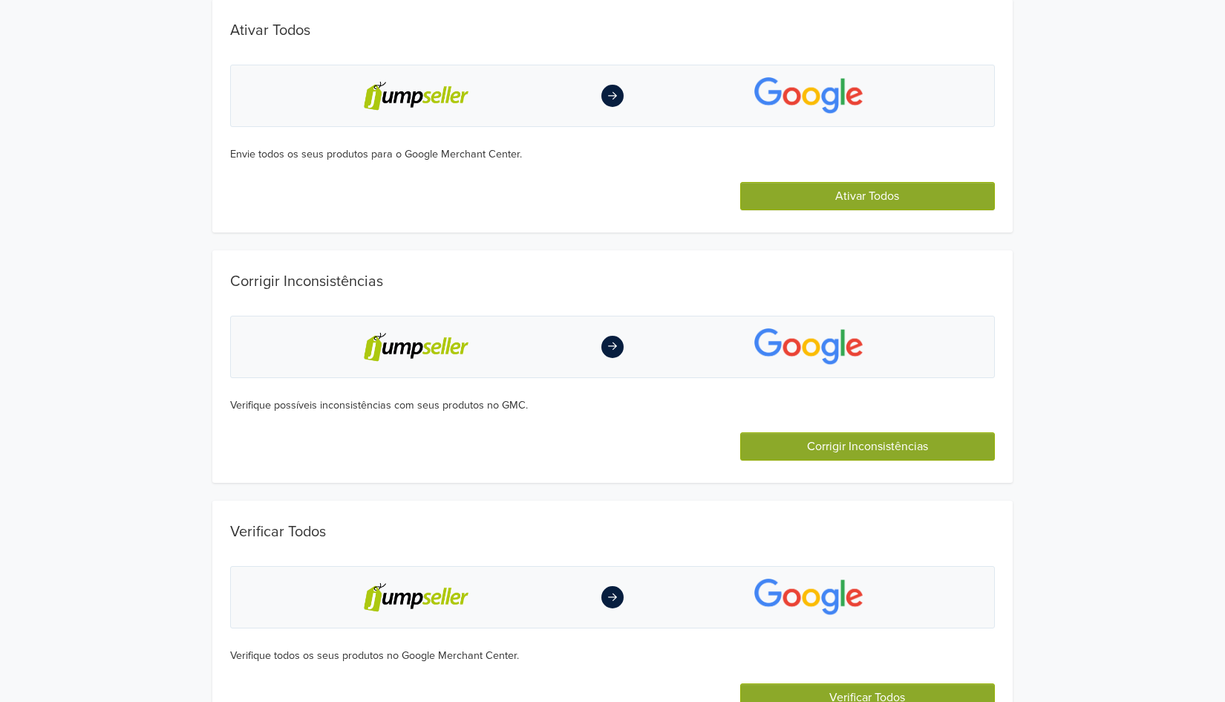
scroll to position [160, 0]
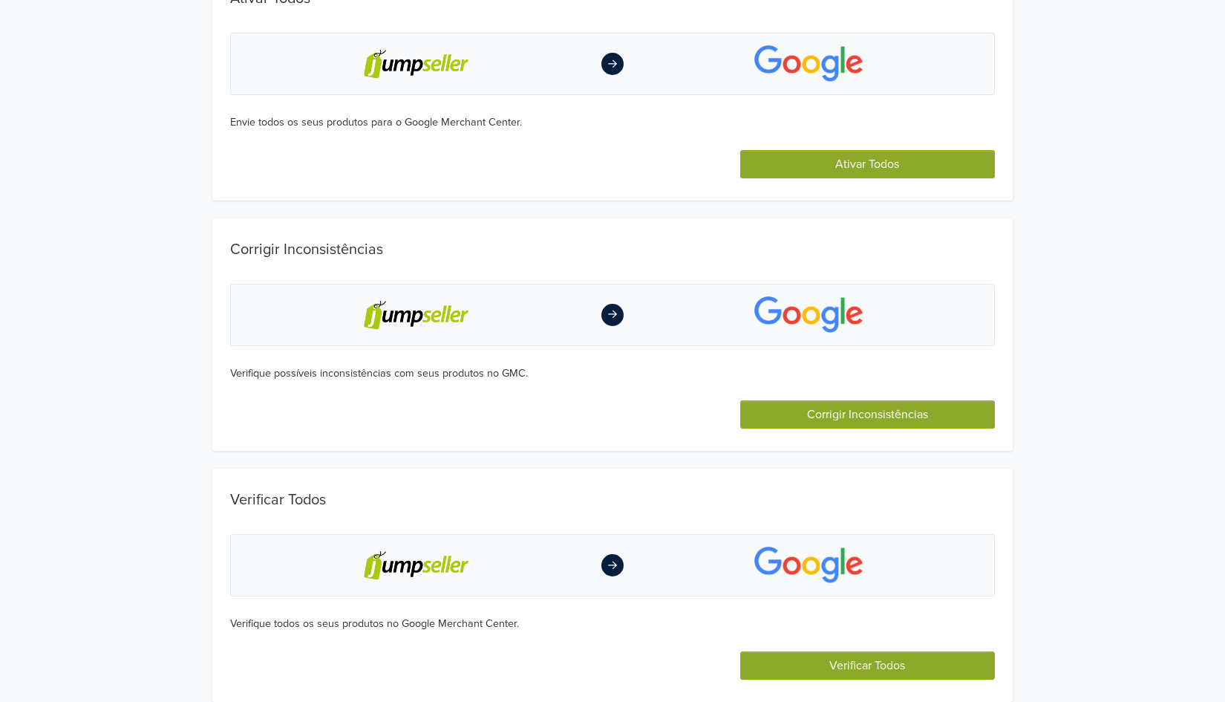
click at [921, 670] on button "Verificar Todos" at bounding box center [867, 665] width 255 height 28
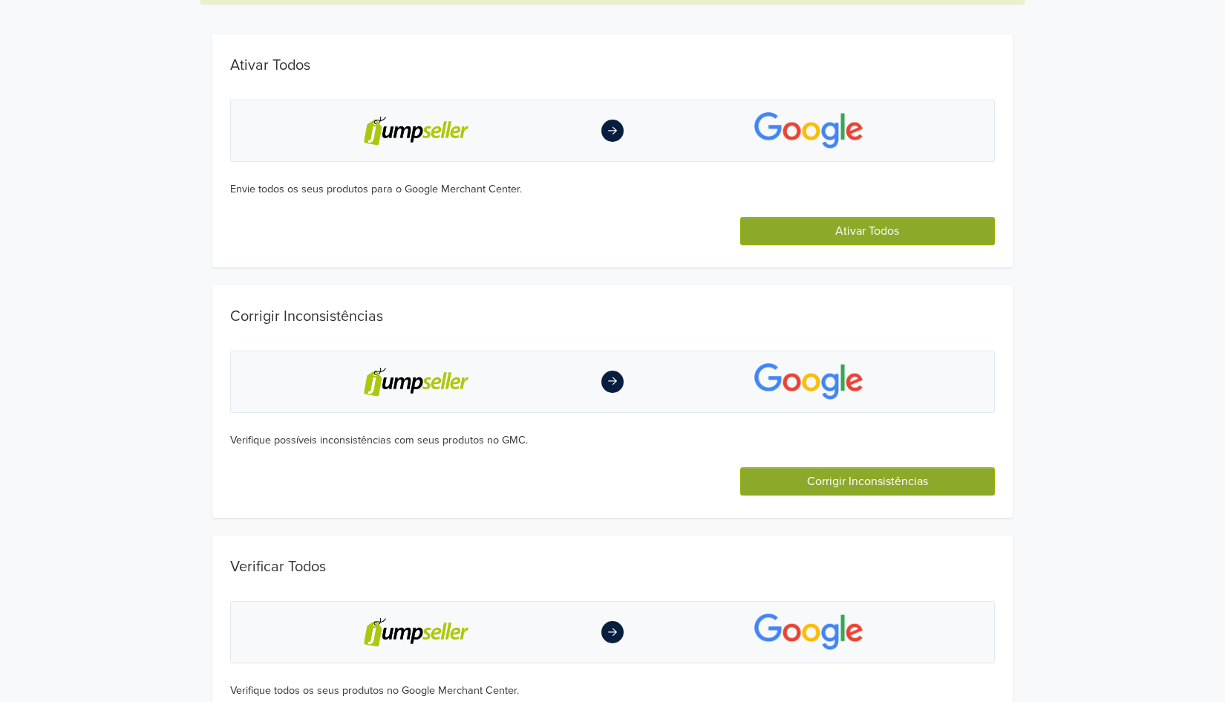
scroll to position [0, 0]
